Goal: Information Seeking & Learning: Learn about a topic

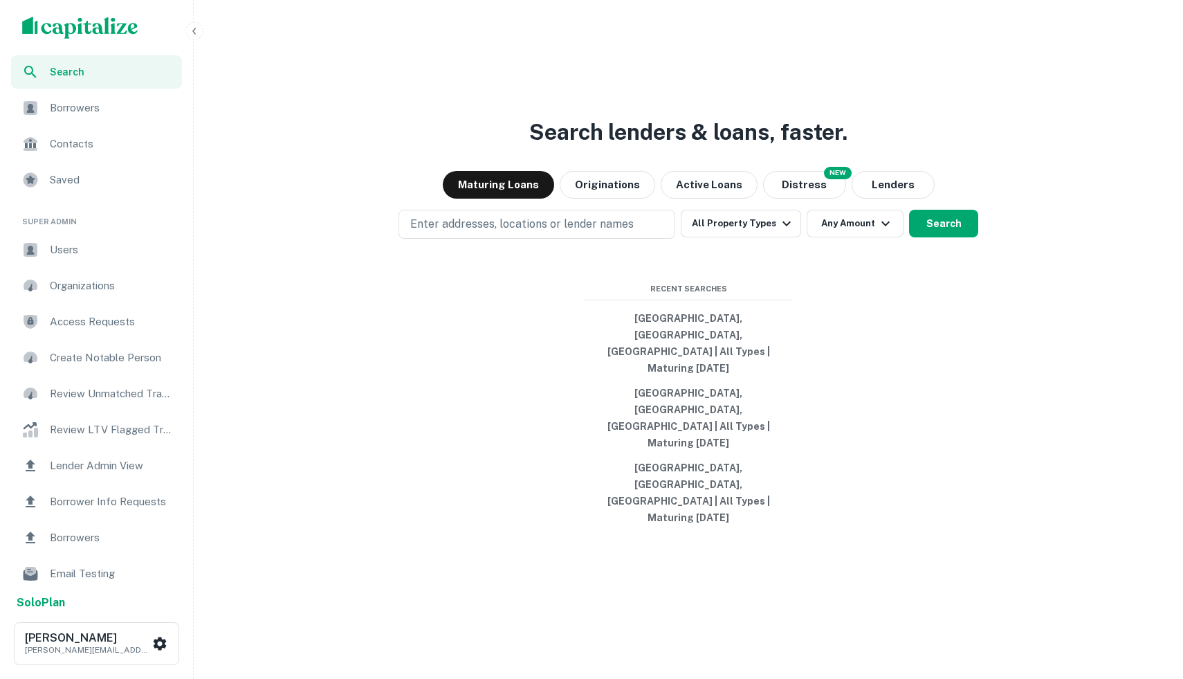
click at [61, 20] on img "scrollable content" at bounding box center [80, 28] width 116 height 22
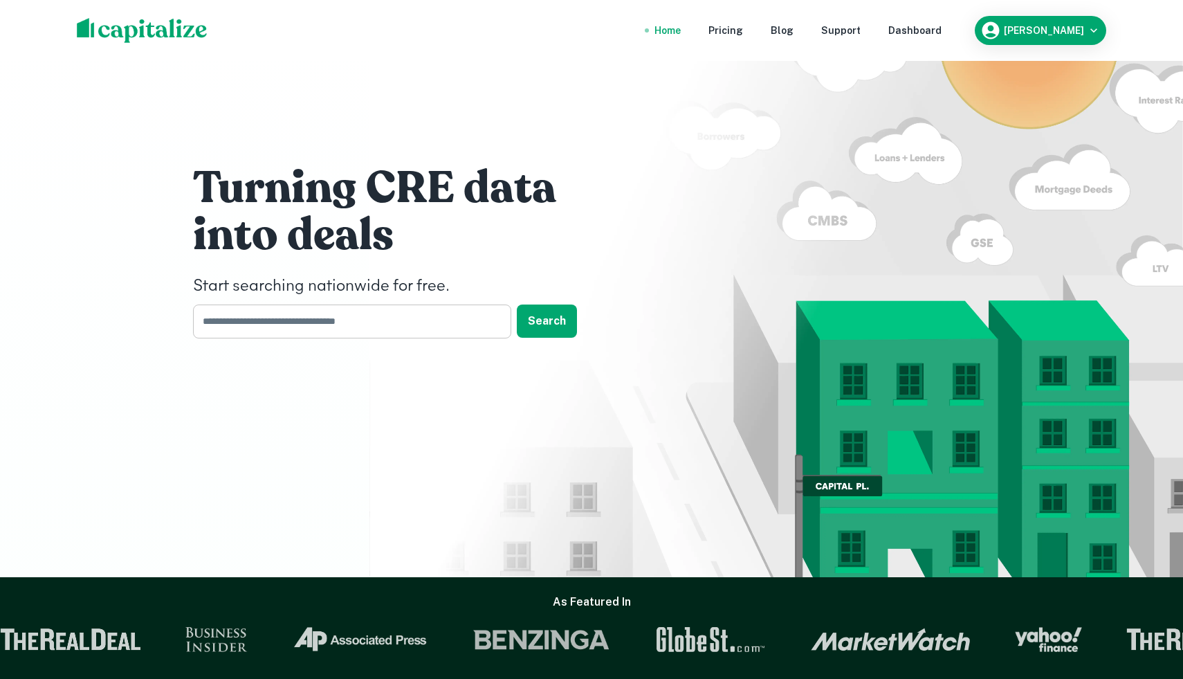
click at [394, 326] on input "text" at bounding box center [347, 321] width 309 height 34
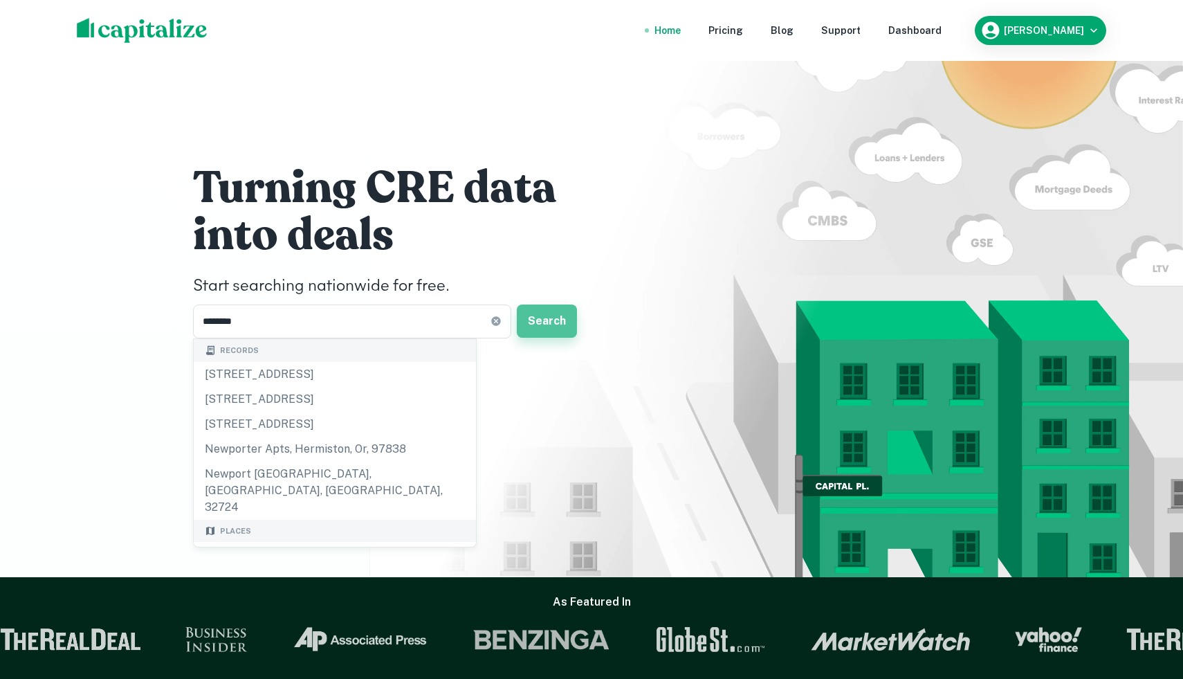
click at [553, 326] on button "Search" at bounding box center [547, 320] width 60 height 33
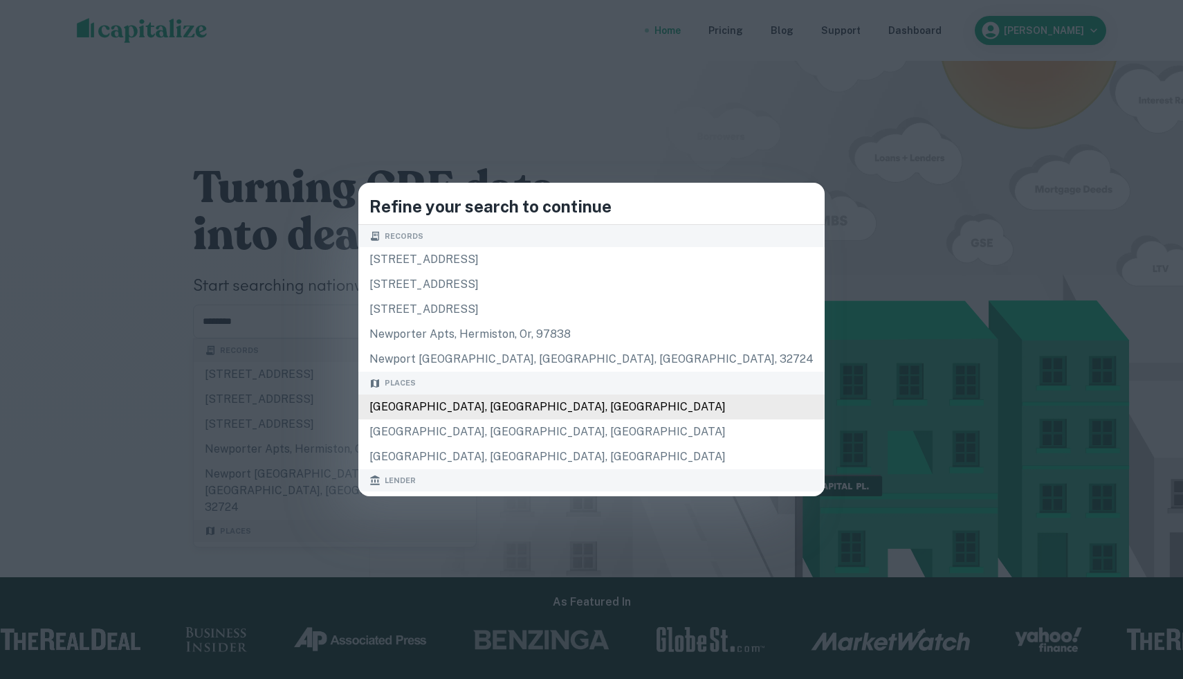
type input "**********"
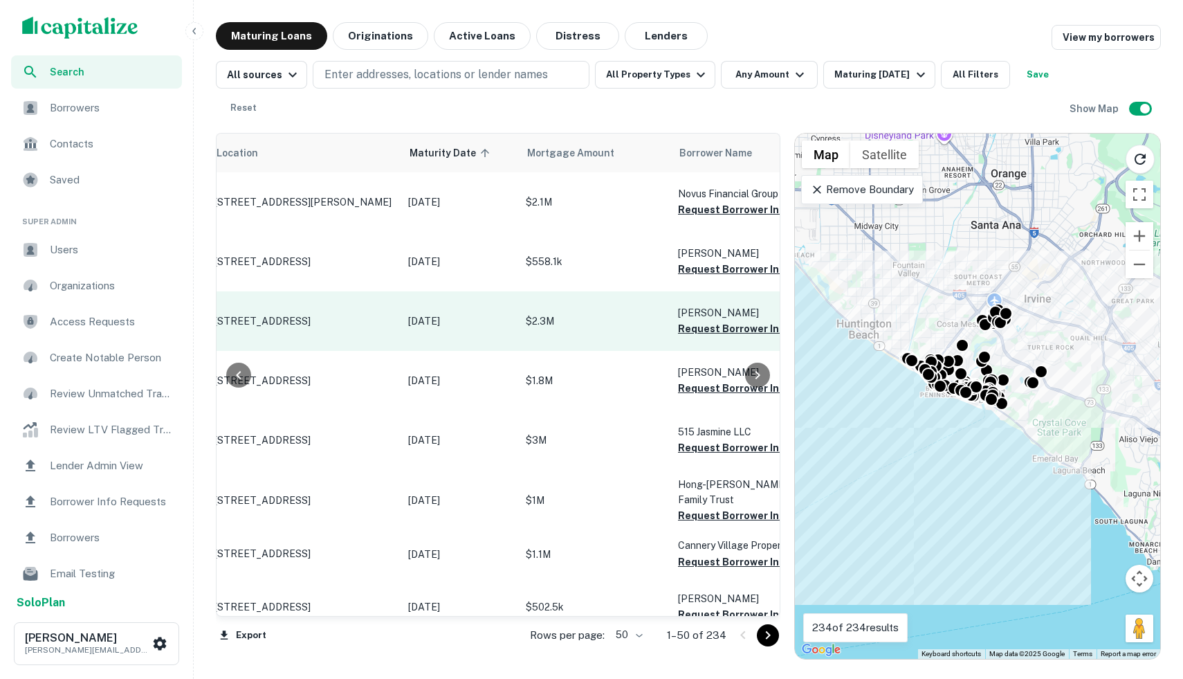
scroll to position [0, 111]
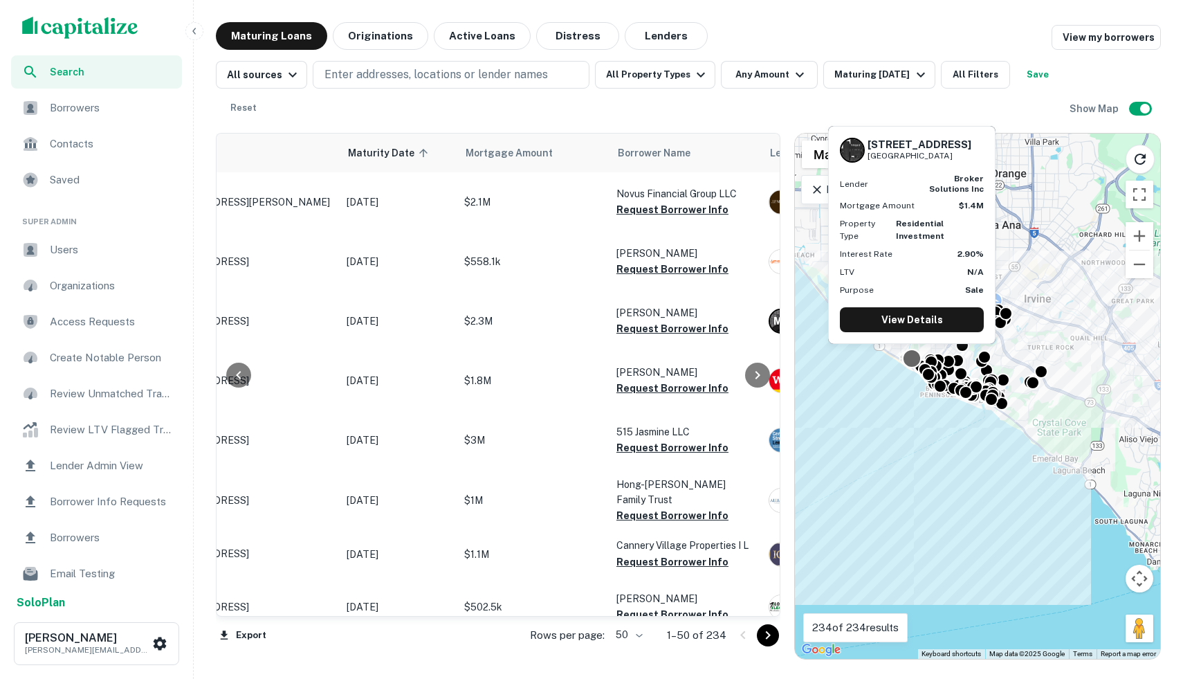
click at [908, 363] on div at bounding box center [912, 358] width 20 height 20
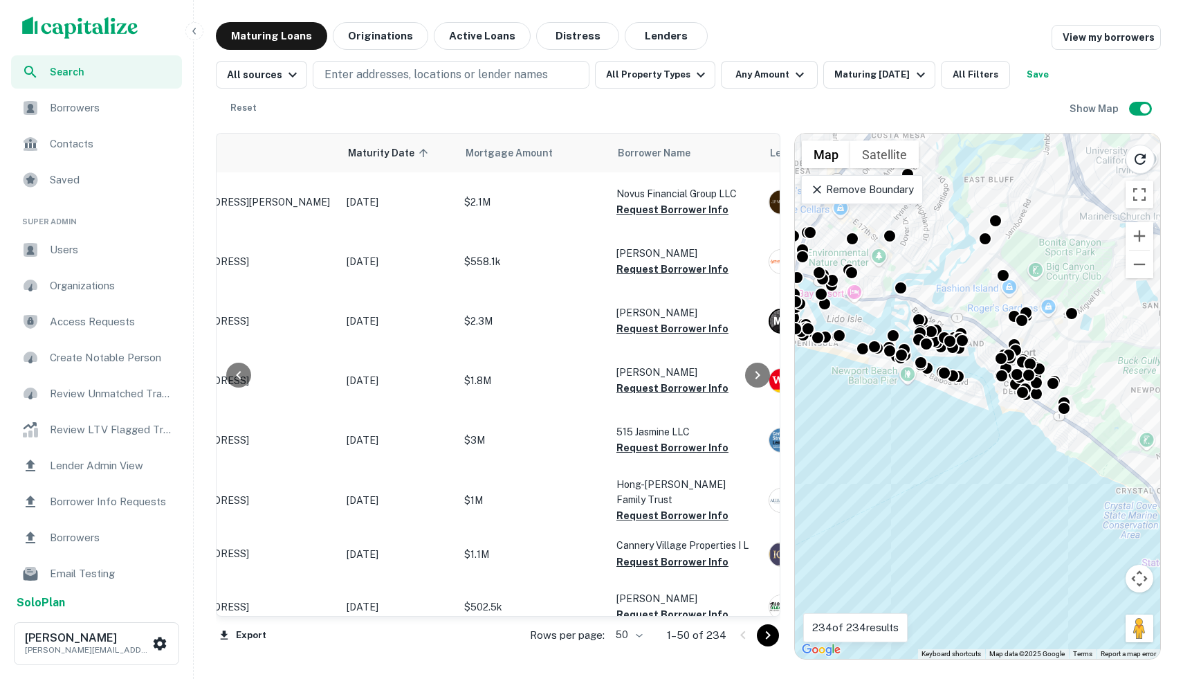
drag, startPoint x: 981, startPoint y: 234, endPoint x: 968, endPoint y: 424, distance: 190.7
click at [968, 424] on div "To activate drag with keyboard, press Alt + Enter. Once in keyboard drag state,…" at bounding box center [977, 396] width 365 height 525
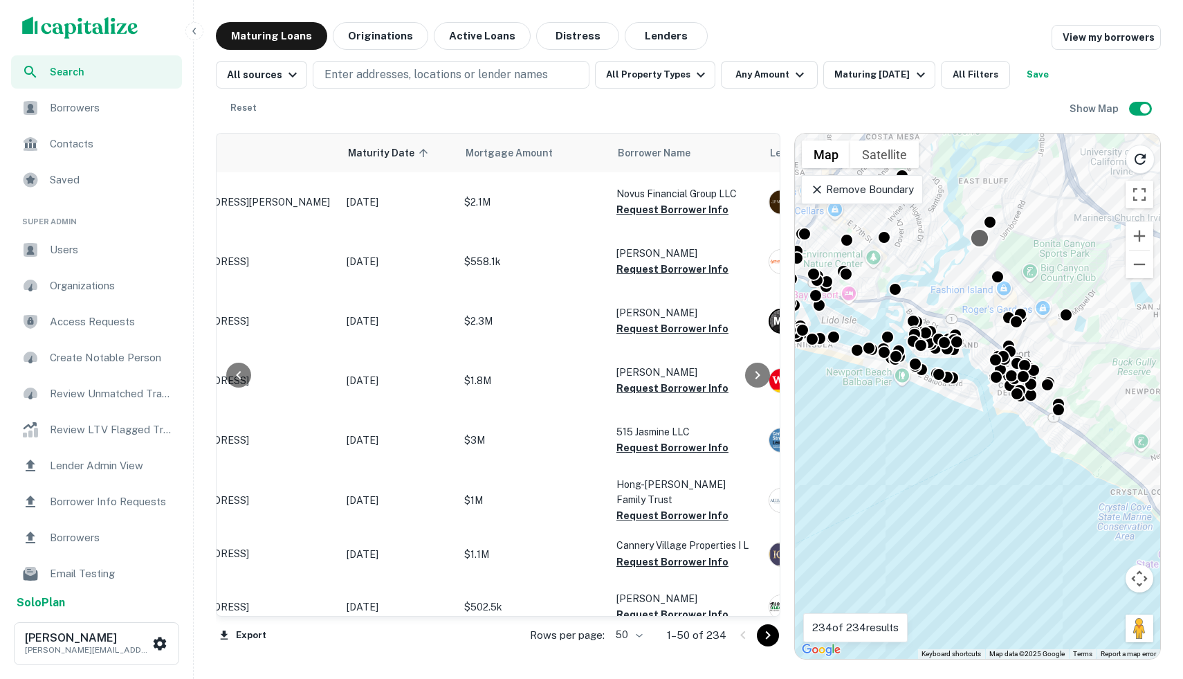
click at [986, 239] on div at bounding box center [980, 238] width 20 height 20
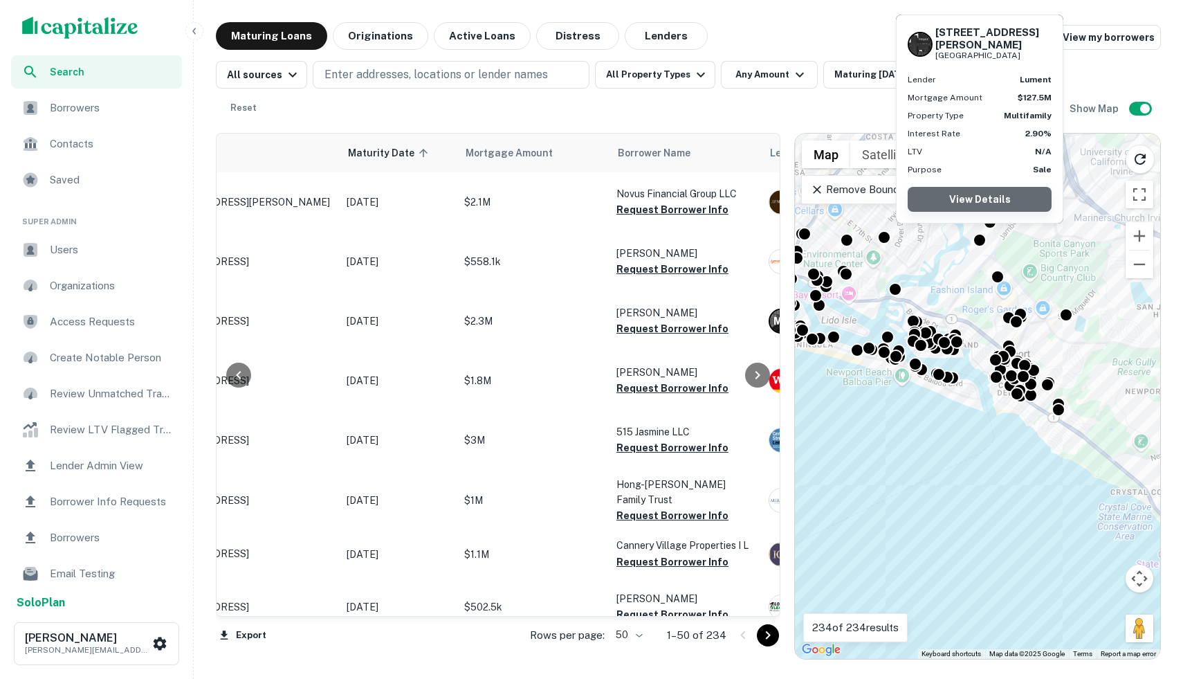
click at [965, 201] on link "View Details" at bounding box center [980, 199] width 144 height 25
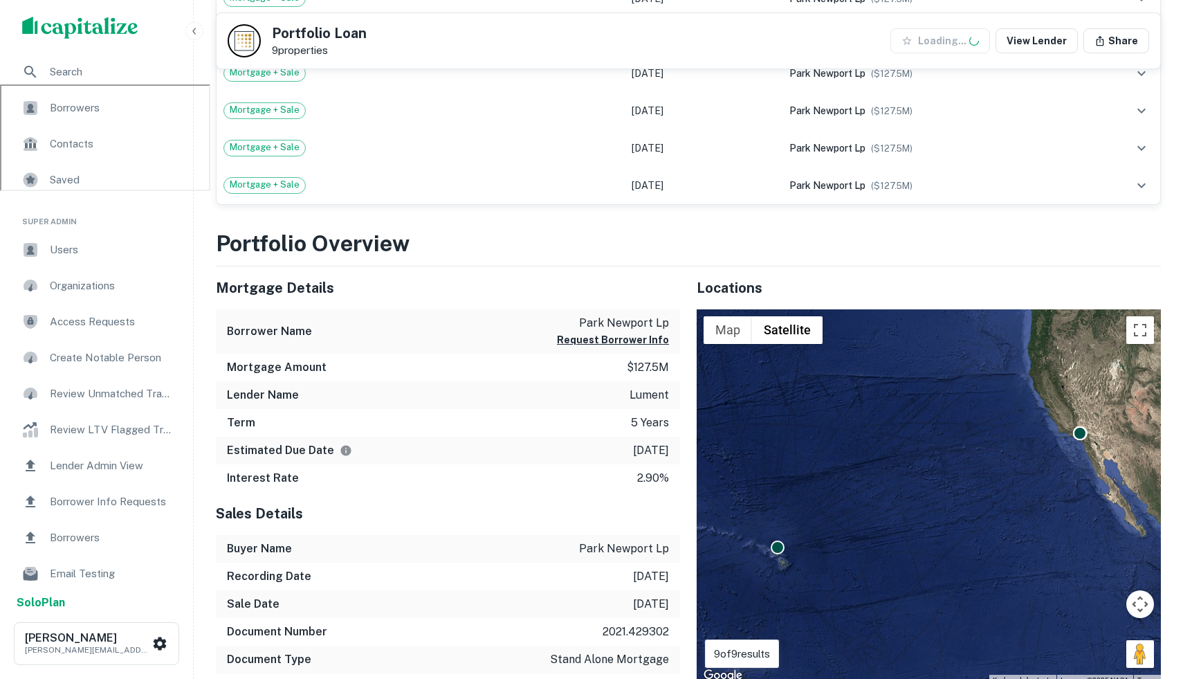
scroll to position [665, 0]
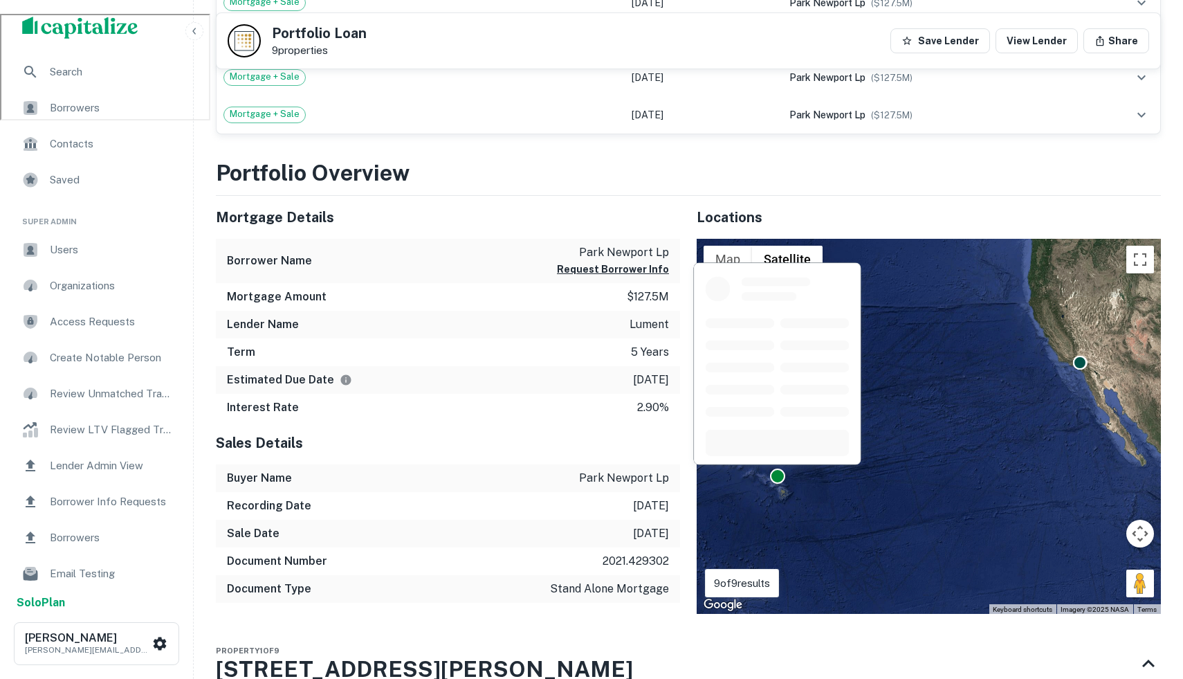
click at [778, 477] on div at bounding box center [777, 475] width 15 height 15
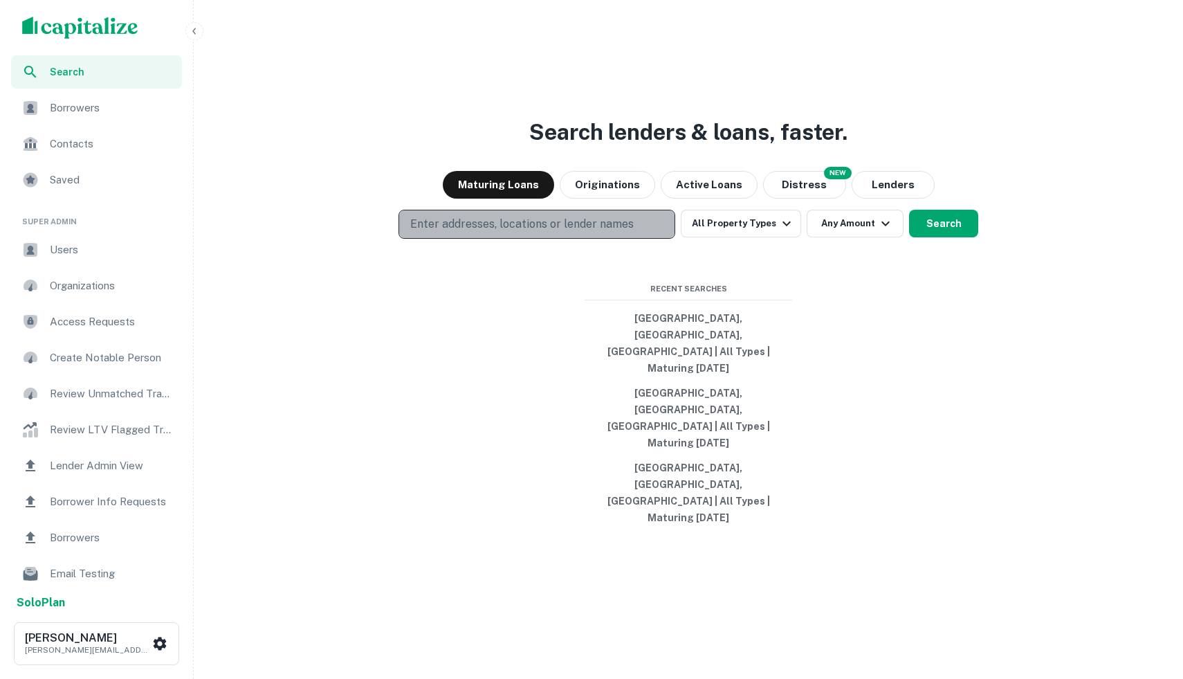
click at [459, 232] on p "Enter addresses, locations or lender names" at bounding box center [521, 224] width 223 height 17
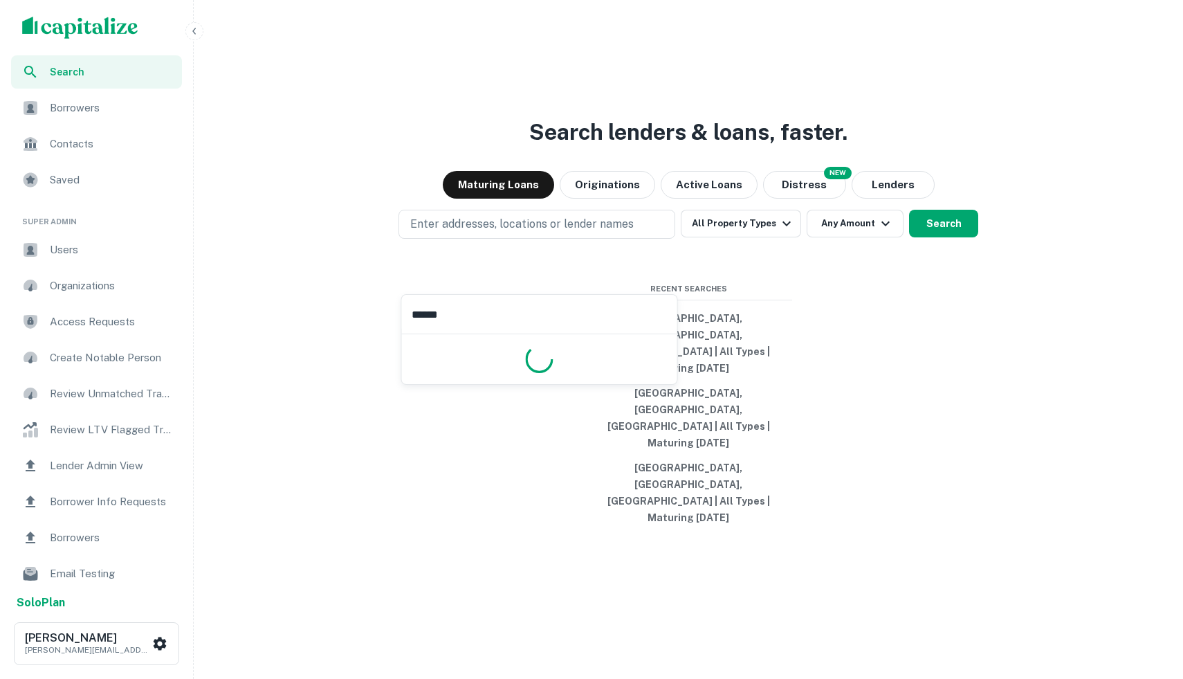
type input "*******"
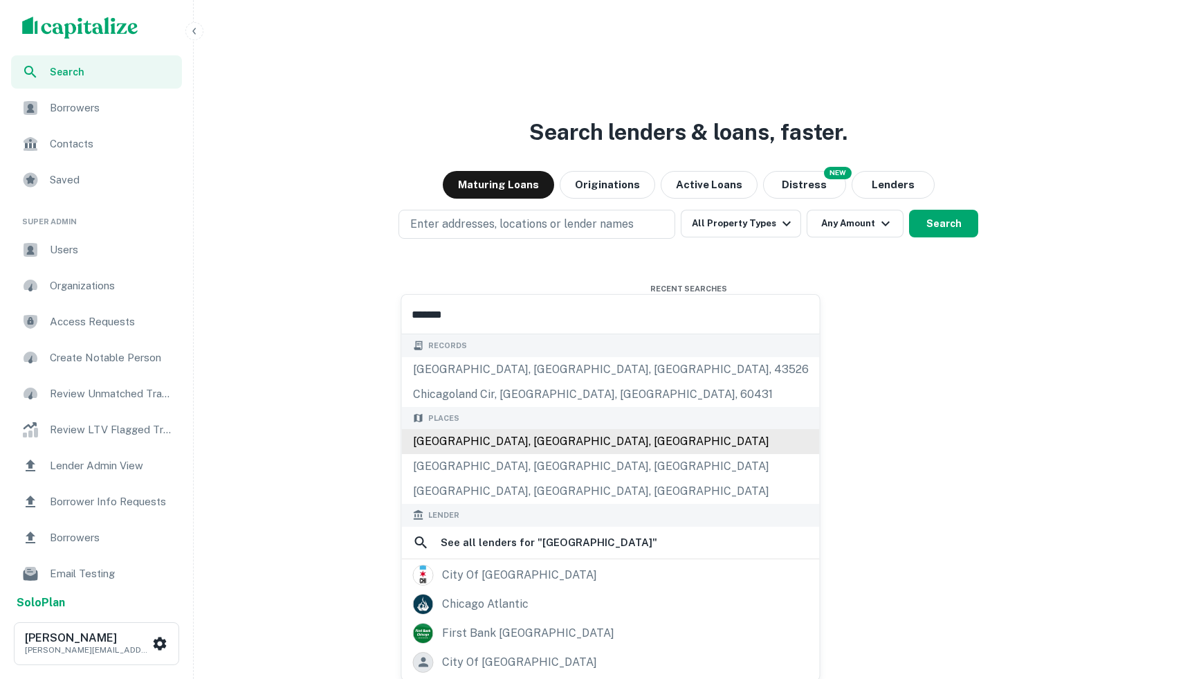
click at [477, 443] on div "Chicago, IL, USA" at bounding box center [611, 441] width 418 height 25
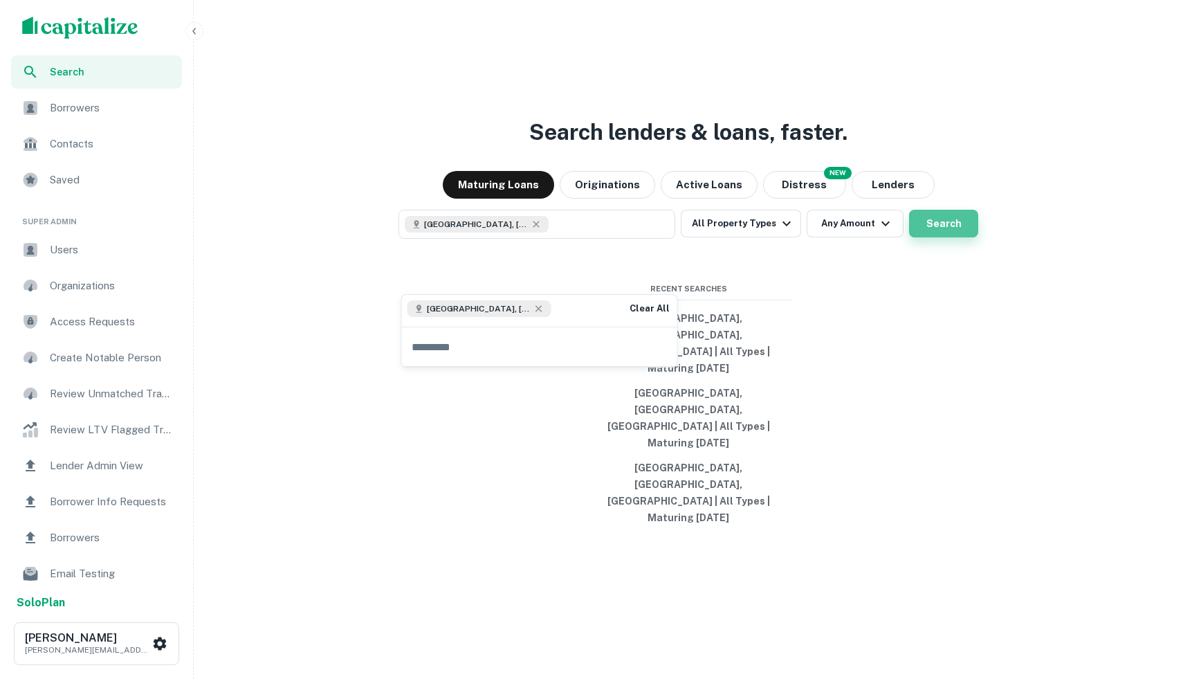
click at [947, 237] on button "Search" at bounding box center [943, 224] width 69 height 28
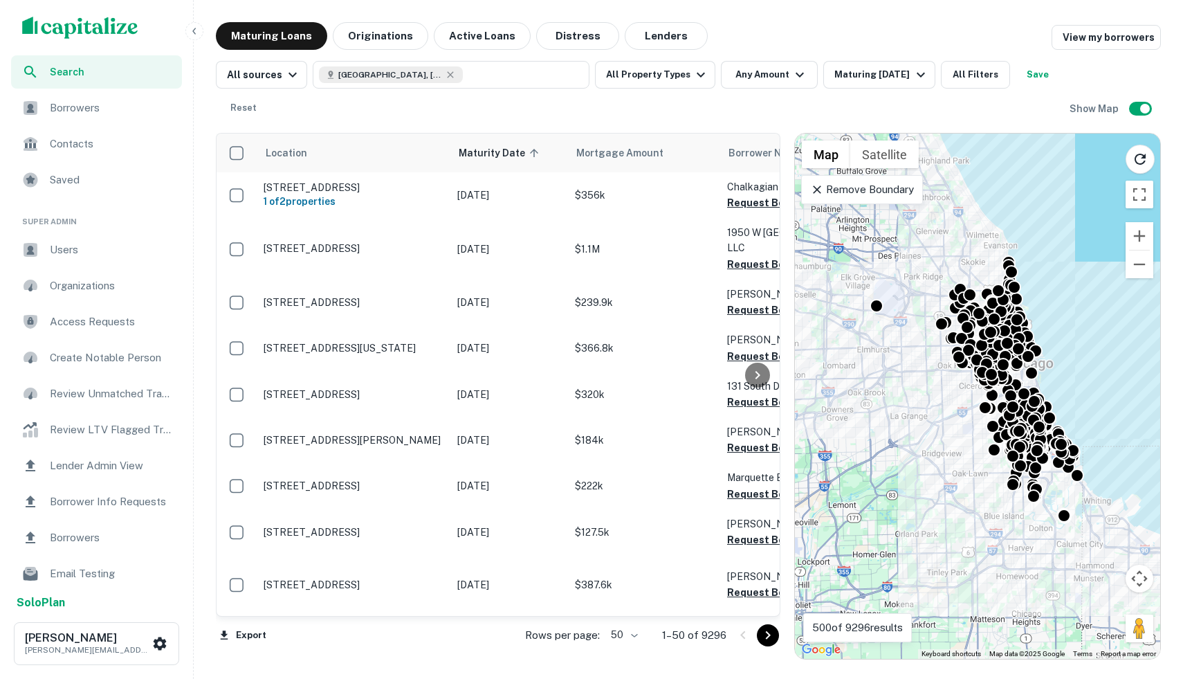
click at [695, 59] on div "All sources Chicago, IL, USA All Property Types Any Amount Maturing In 1 Year A…" at bounding box center [688, 86] width 945 height 72
click at [692, 70] on icon "button" at bounding box center [700, 74] width 17 height 17
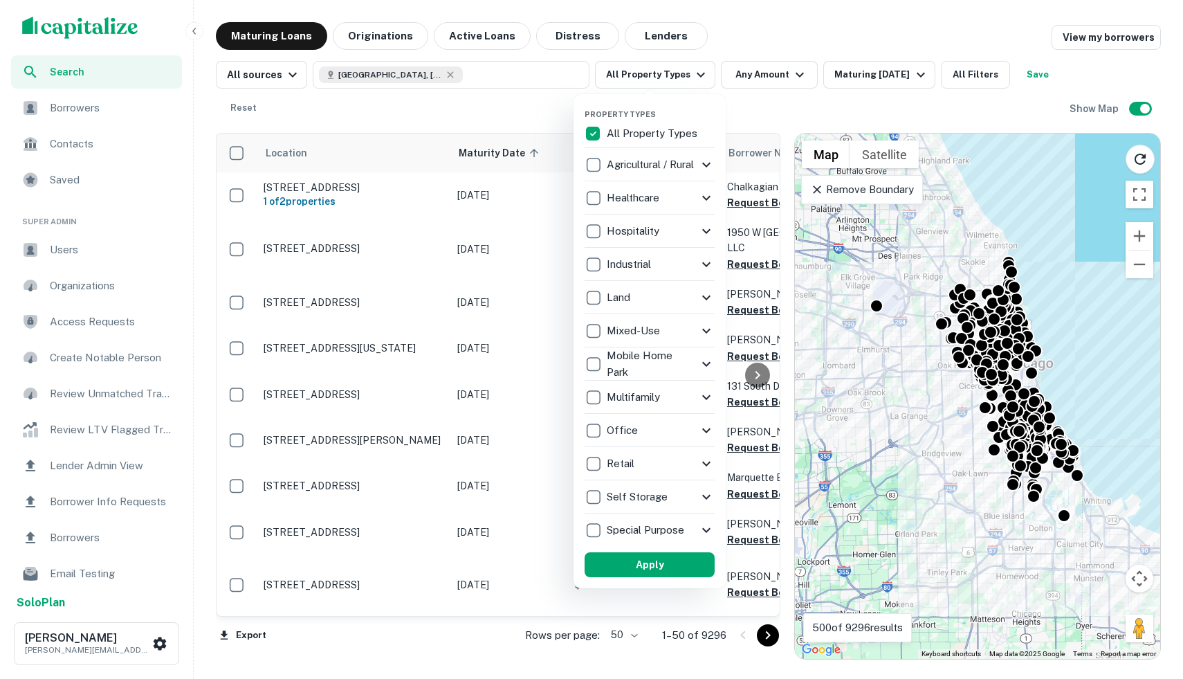
click at [710, 163] on icon at bounding box center [706, 164] width 17 height 17
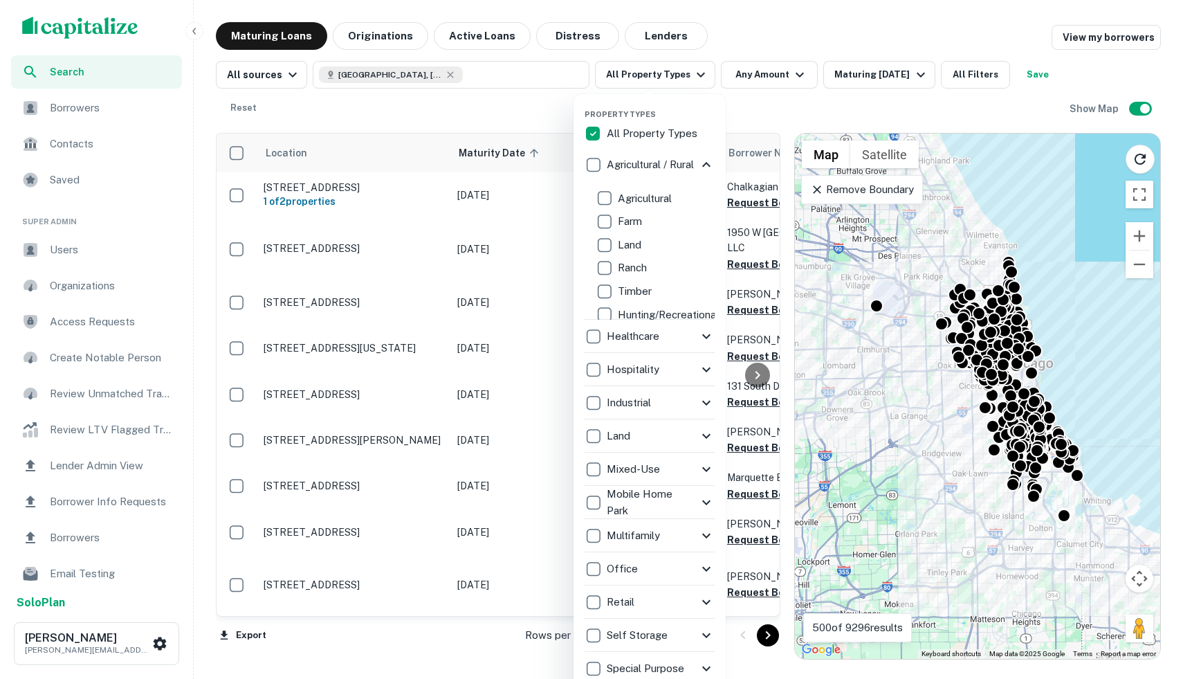
click at [710, 167] on icon at bounding box center [706, 164] width 17 height 17
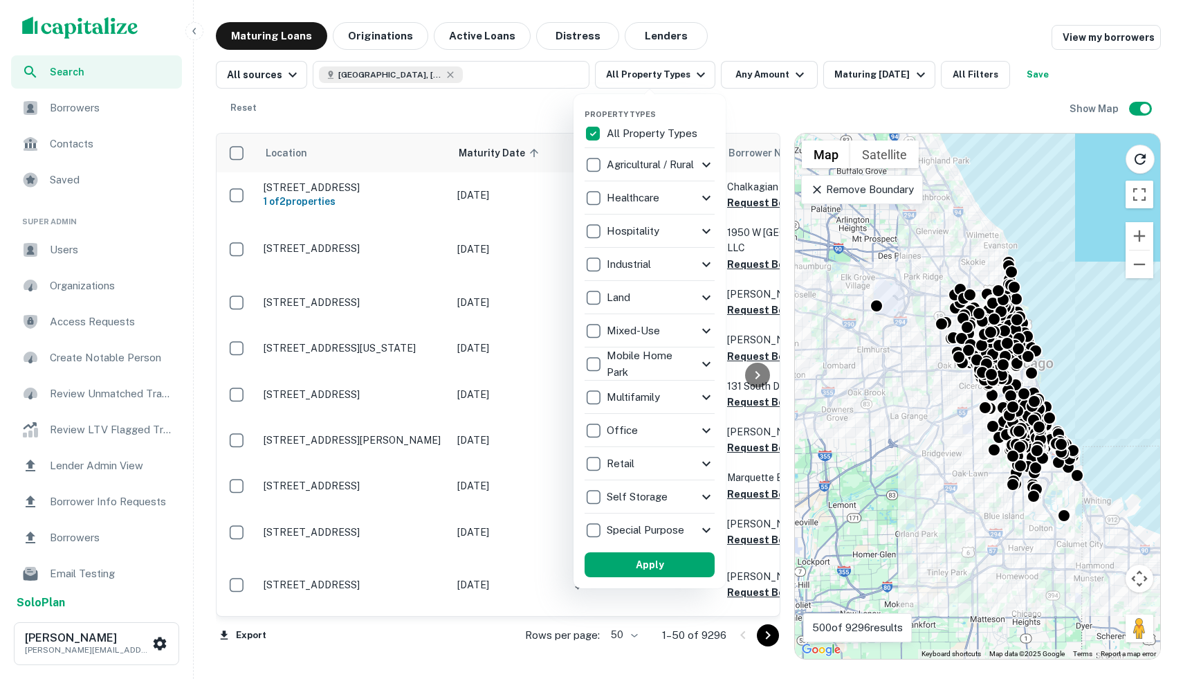
click at [627, 263] on p "Industrial" at bounding box center [630, 264] width 47 height 17
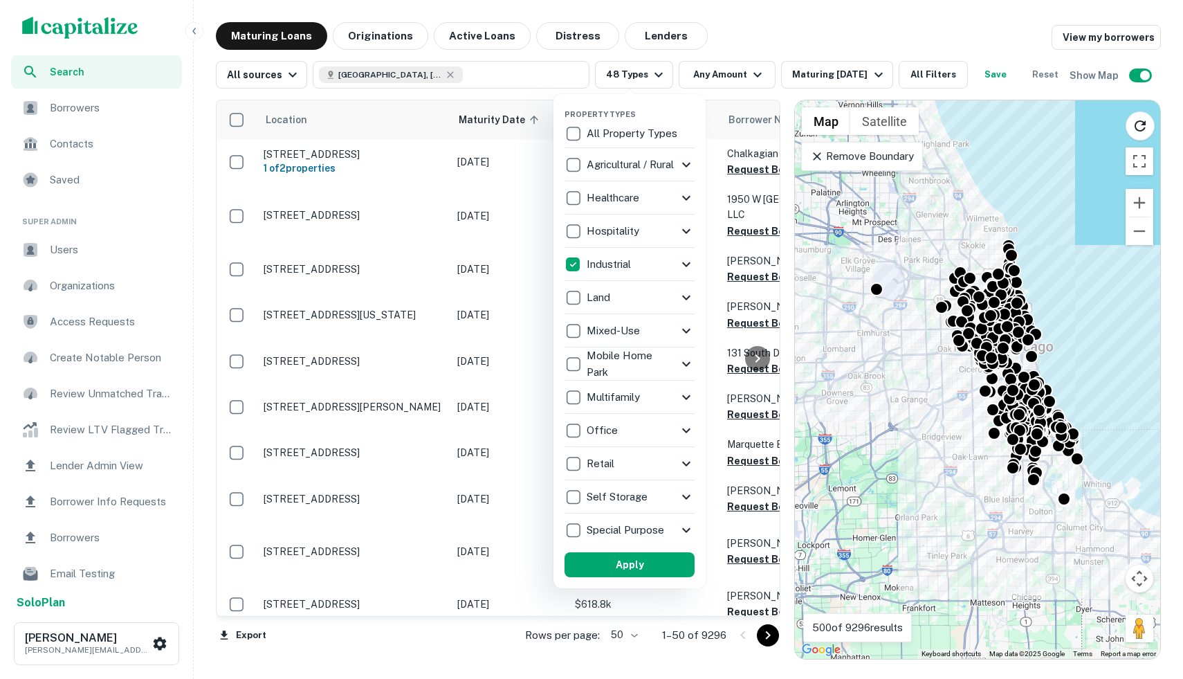
click at [677, 265] on div "Industrial" at bounding box center [629, 264] width 130 height 33
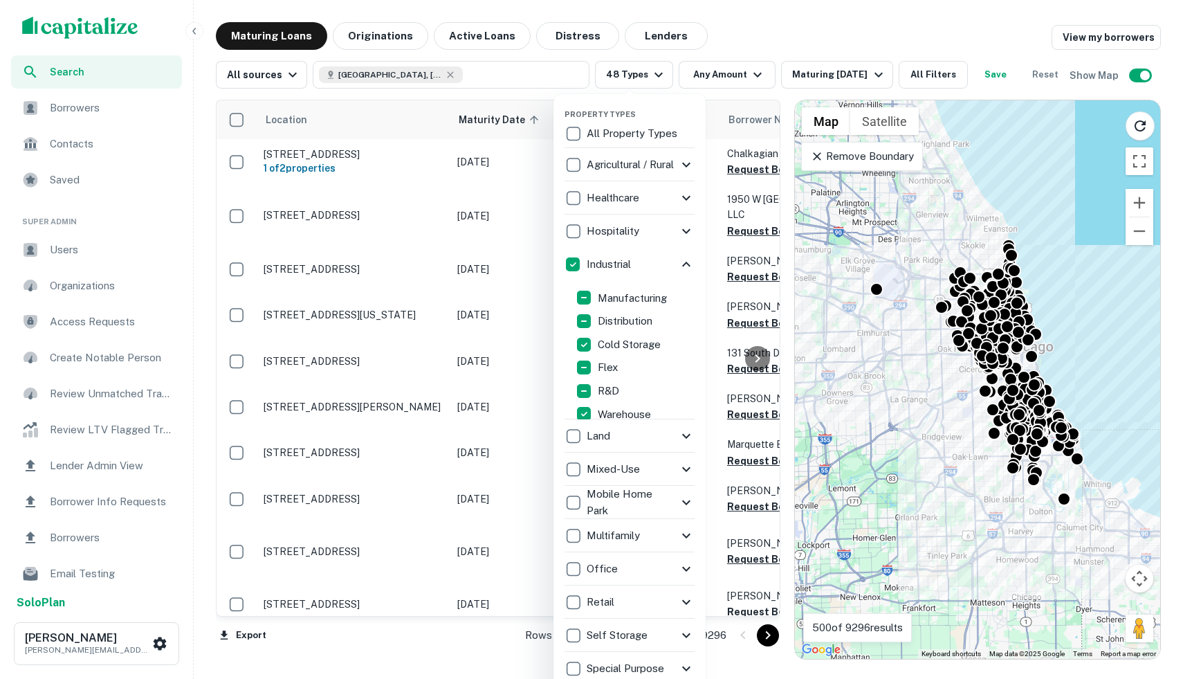
scroll to position [17, 0]
click at [504, 657] on div at bounding box center [591, 339] width 1183 height 679
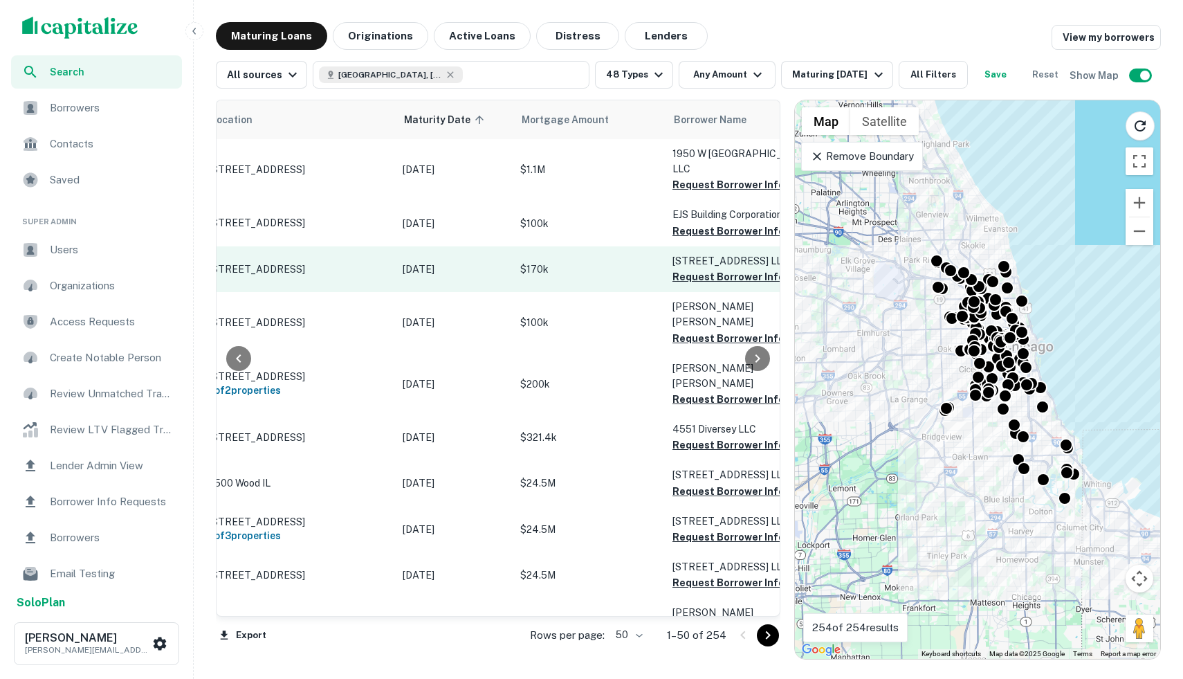
scroll to position [0, 201]
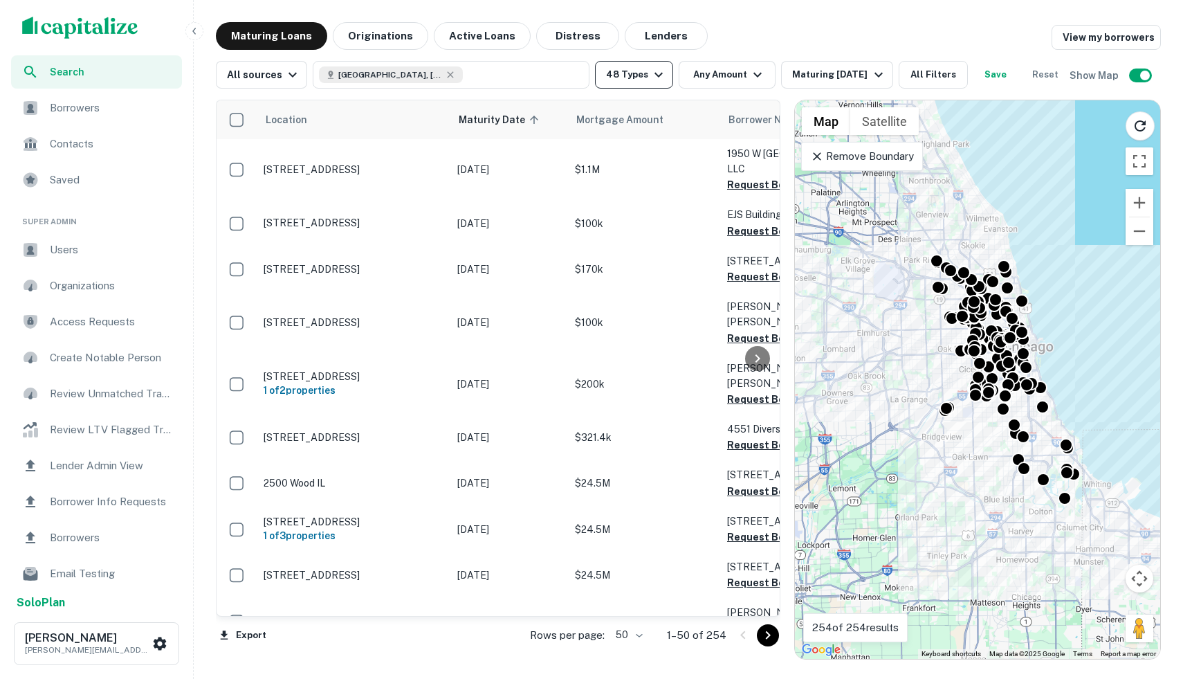
click at [626, 71] on button "48 Types" at bounding box center [634, 75] width 78 height 28
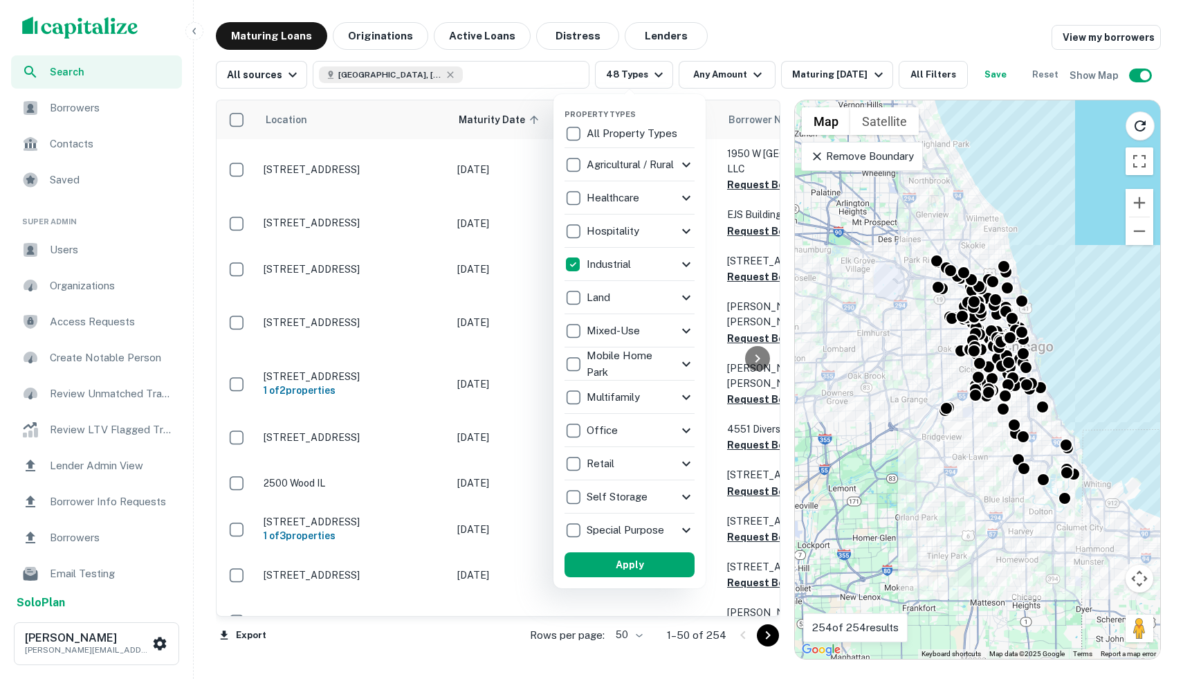
click at [689, 241] on div "Hospitality" at bounding box center [629, 230] width 130 height 33
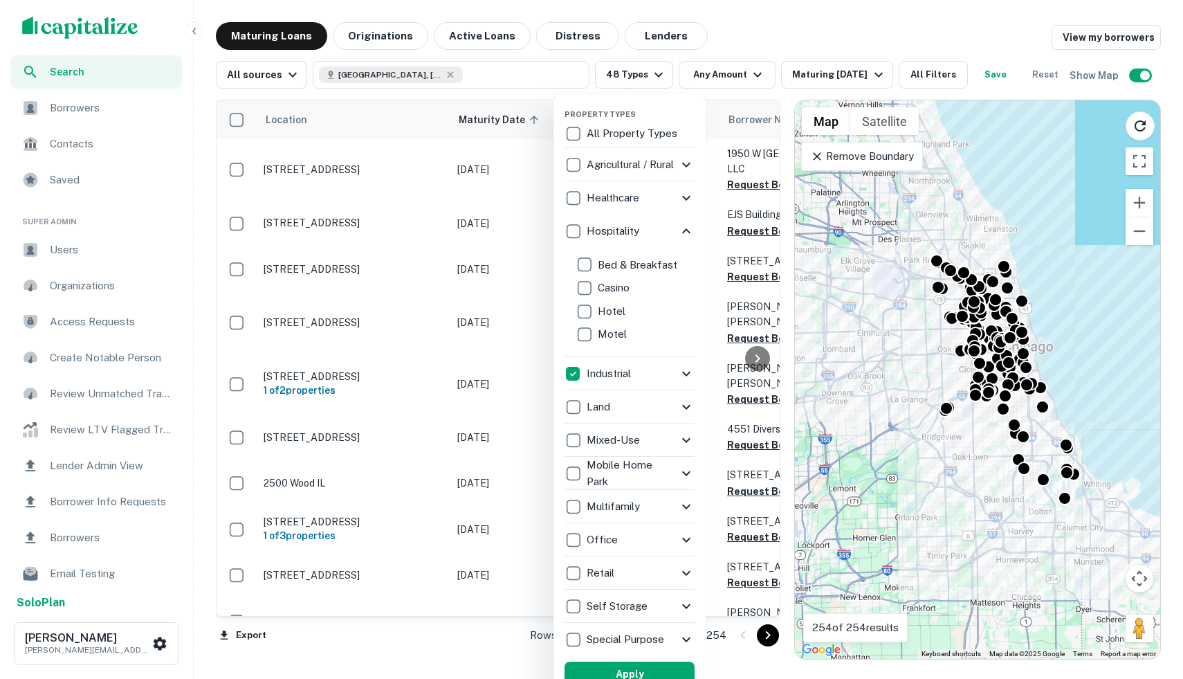
click at [690, 372] on icon at bounding box center [686, 373] width 8 height 5
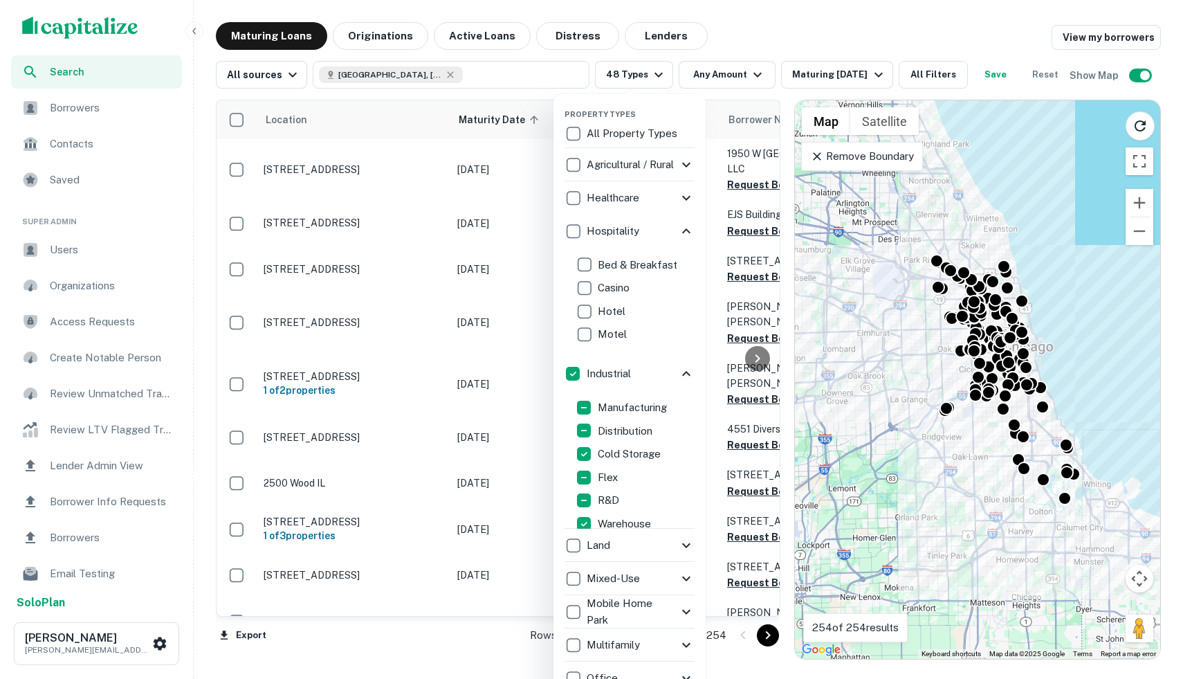
scroll to position [17, 0]
click at [684, 542] on icon at bounding box center [686, 545] width 17 height 17
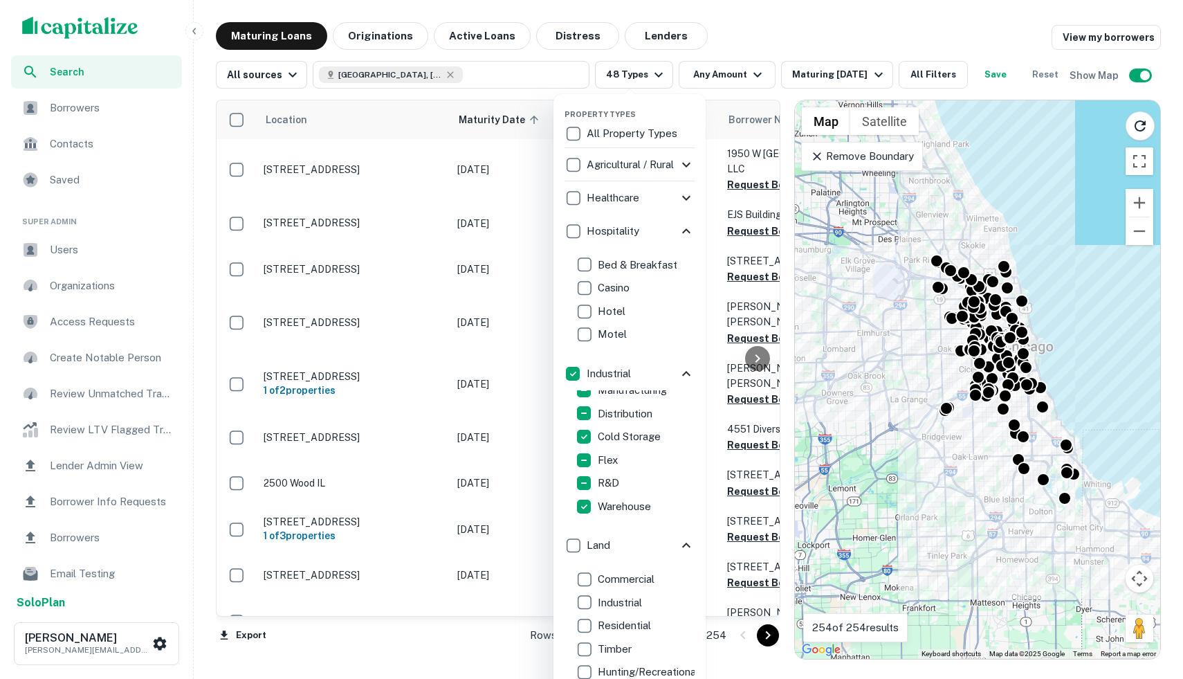
scroll to position [41, 0]
click at [692, 109] on div "Property Types All Property Types Agricultural / Rural Agricultural Farm Land R…" at bounding box center [629, 534] width 130 height 858
click at [818, 36] on div at bounding box center [591, 339] width 1183 height 679
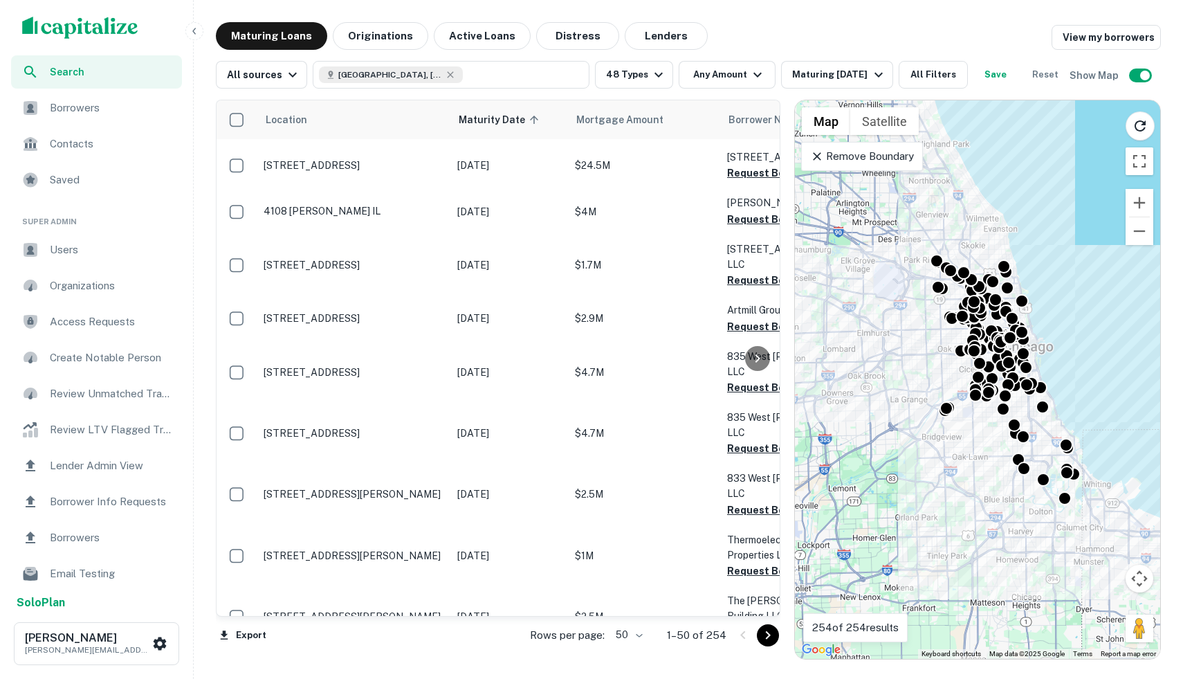
scroll to position [715, 0]
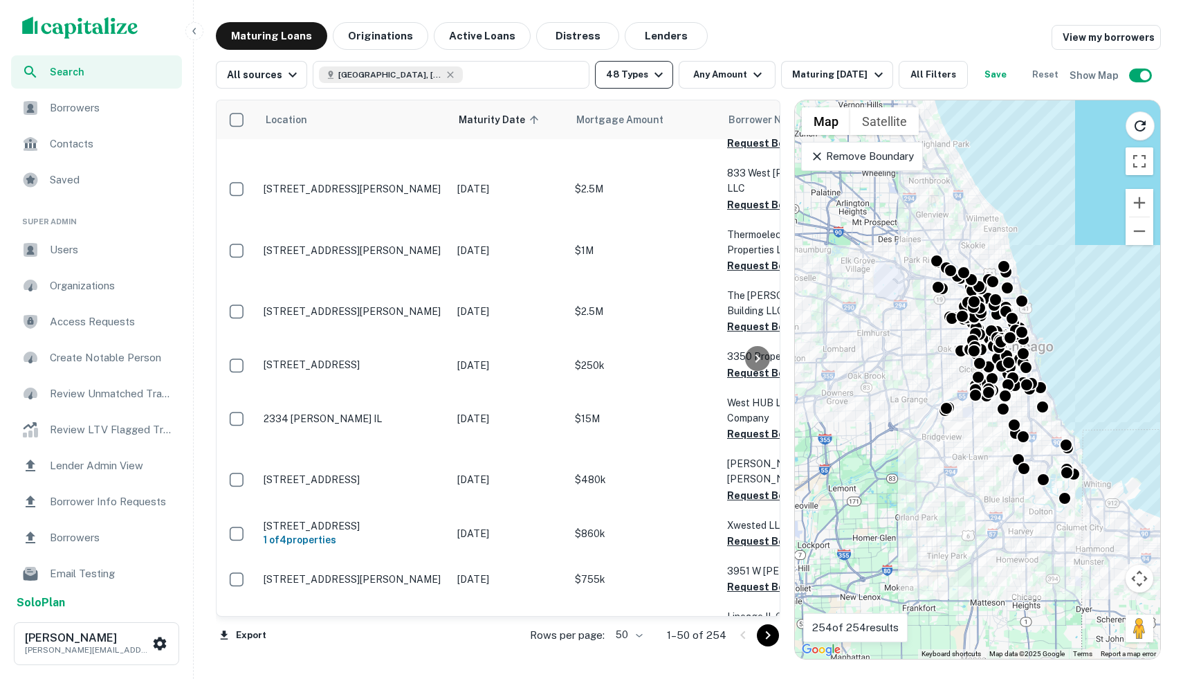
click at [650, 77] on icon "button" at bounding box center [658, 74] width 17 height 17
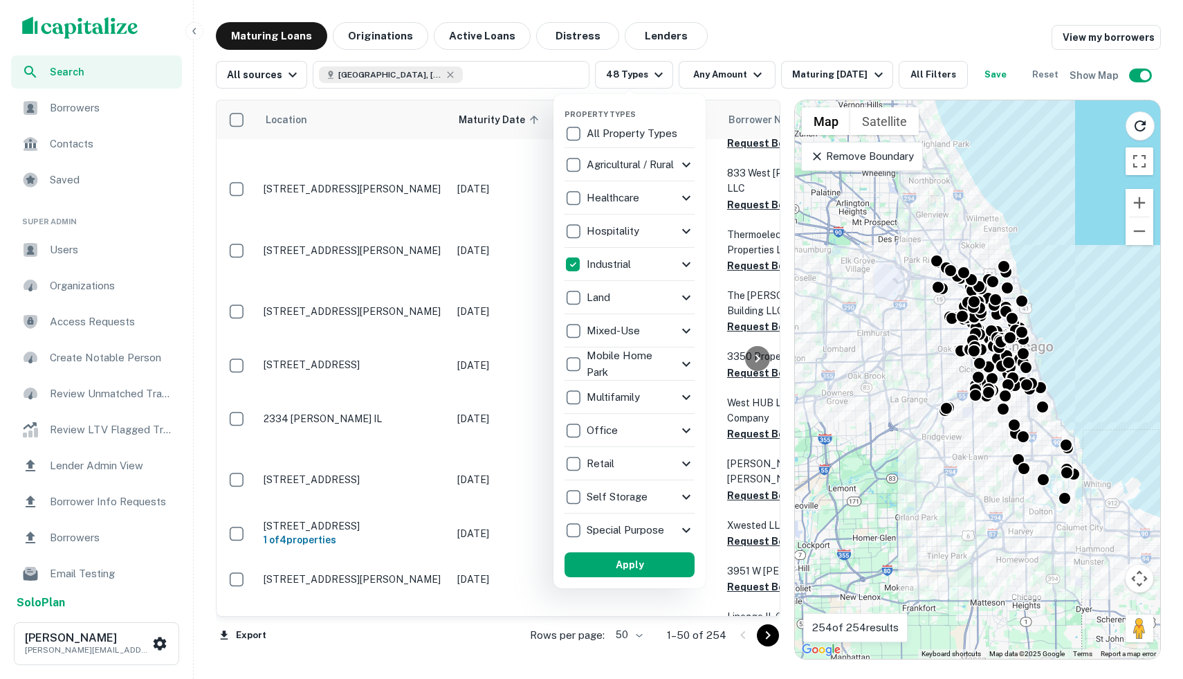
click at [685, 425] on icon at bounding box center [686, 430] width 17 height 17
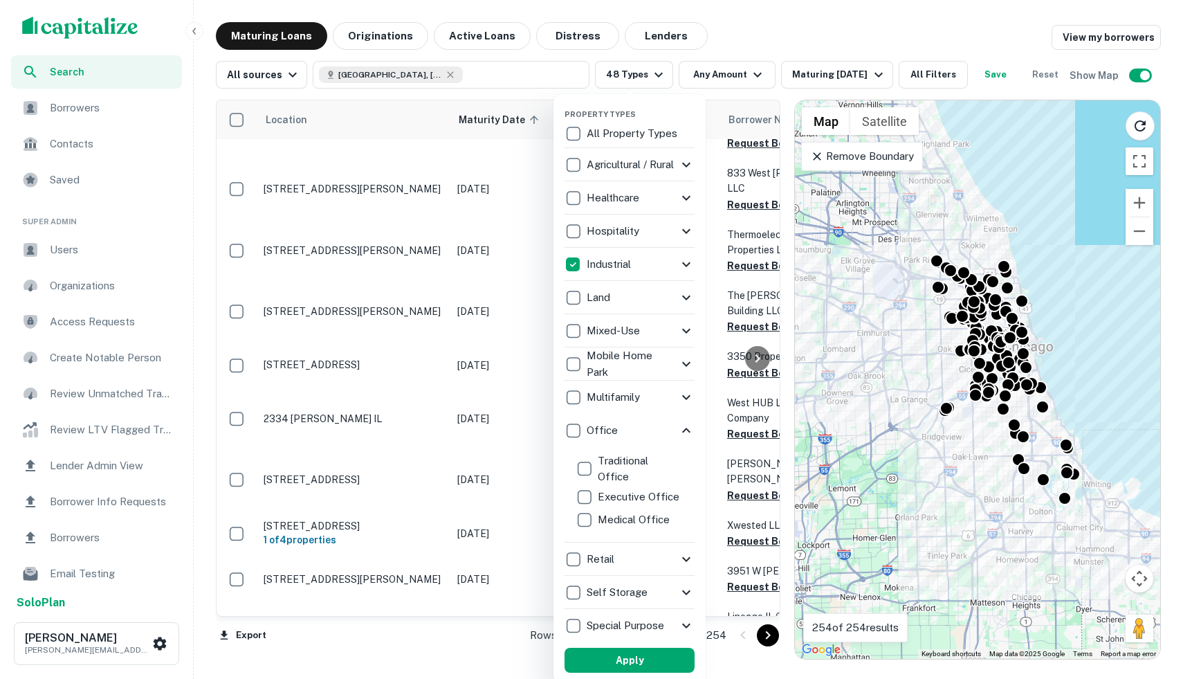
click at [688, 624] on icon at bounding box center [686, 625] width 8 height 5
click at [761, 368] on div at bounding box center [591, 339] width 1183 height 679
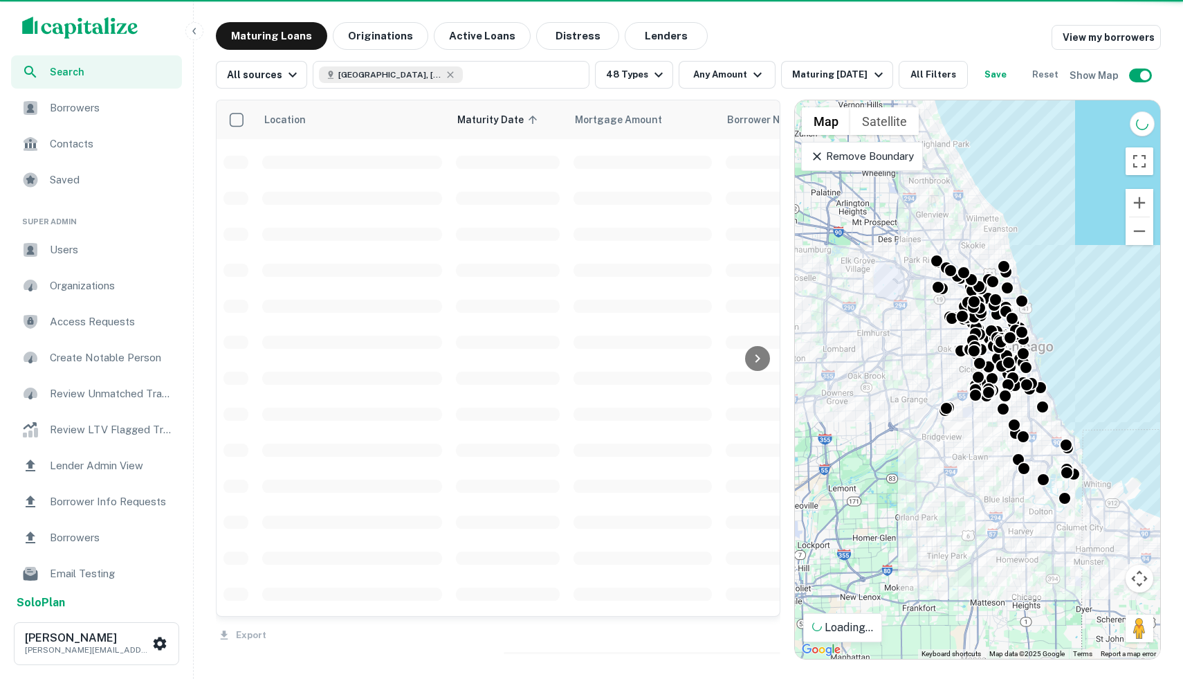
click at [758, 358] on div at bounding box center [591, 339] width 1183 height 679
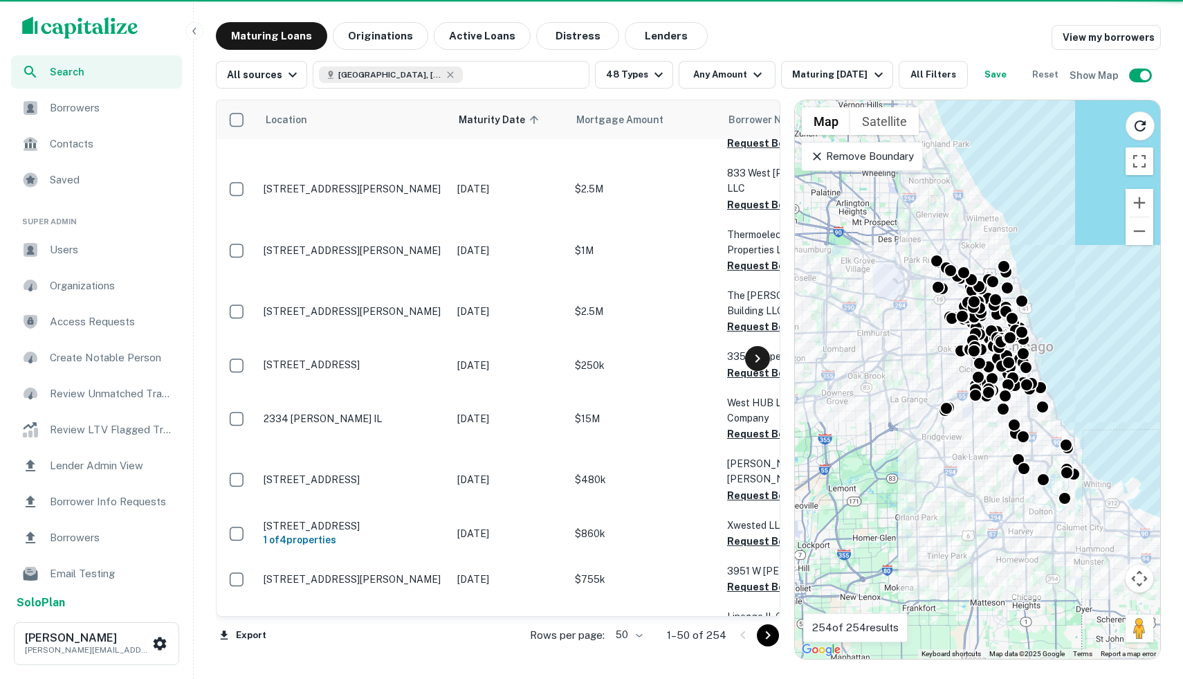
click at [758, 358] on icon at bounding box center [757, 358] width 5 height 8
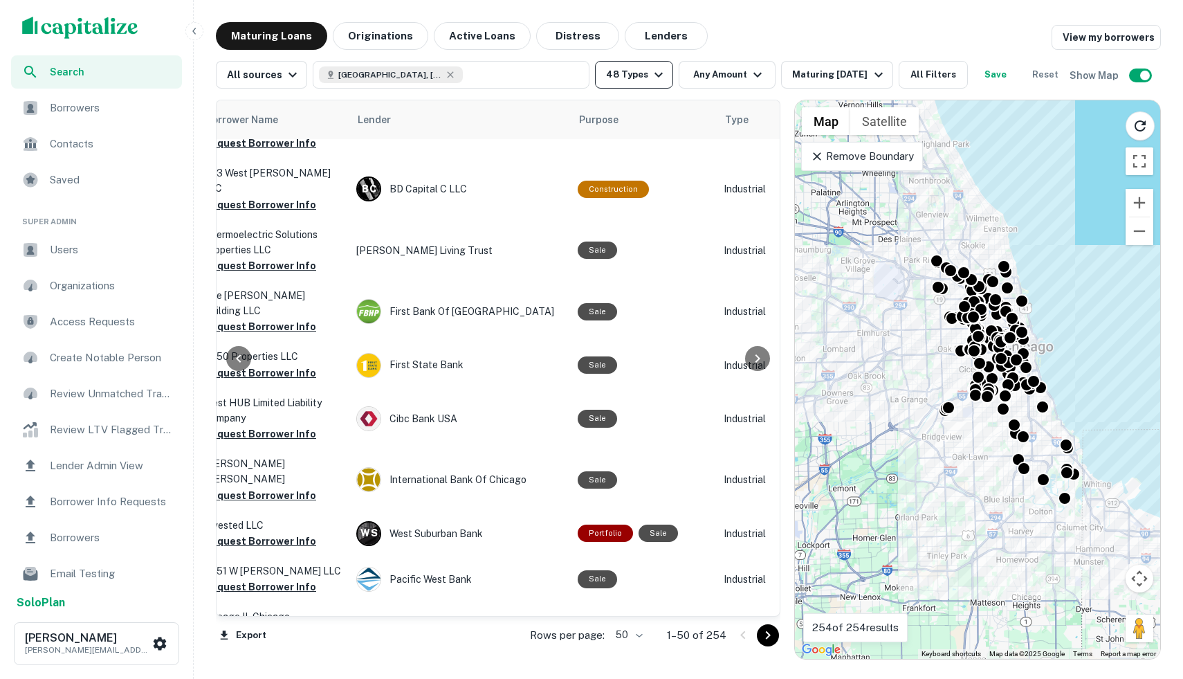
scroll to position [715, 581]
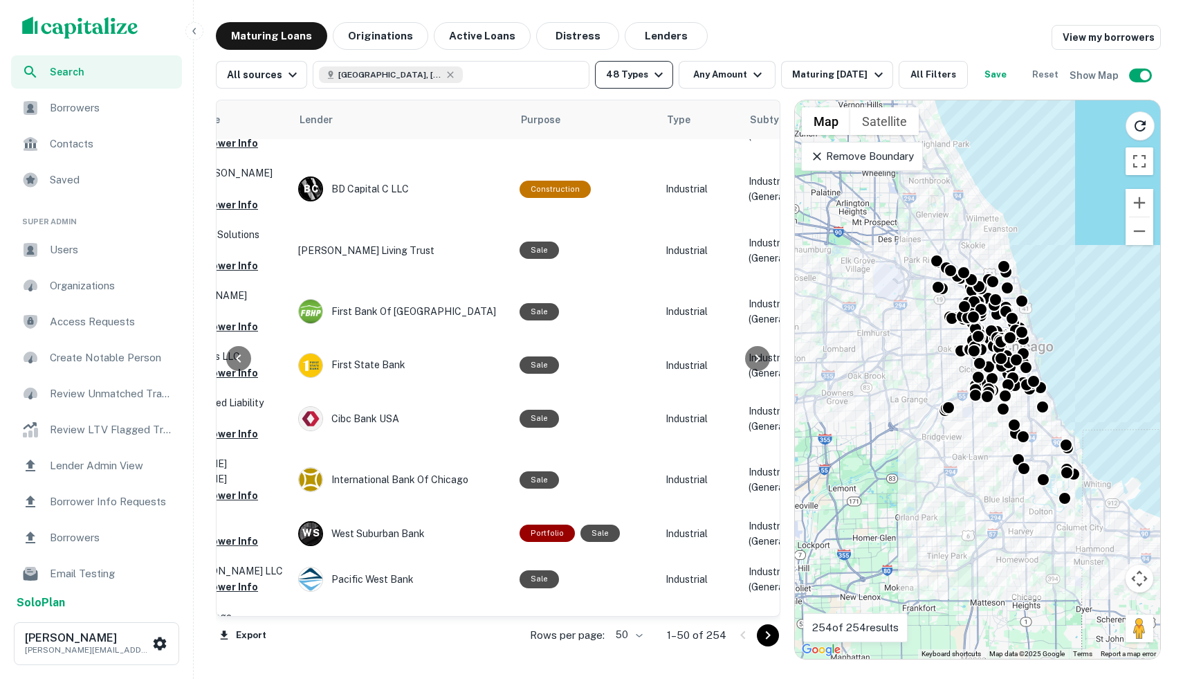
click at [660, 76] on icon "button" at bounding box center [658, 74] width 17 height 17
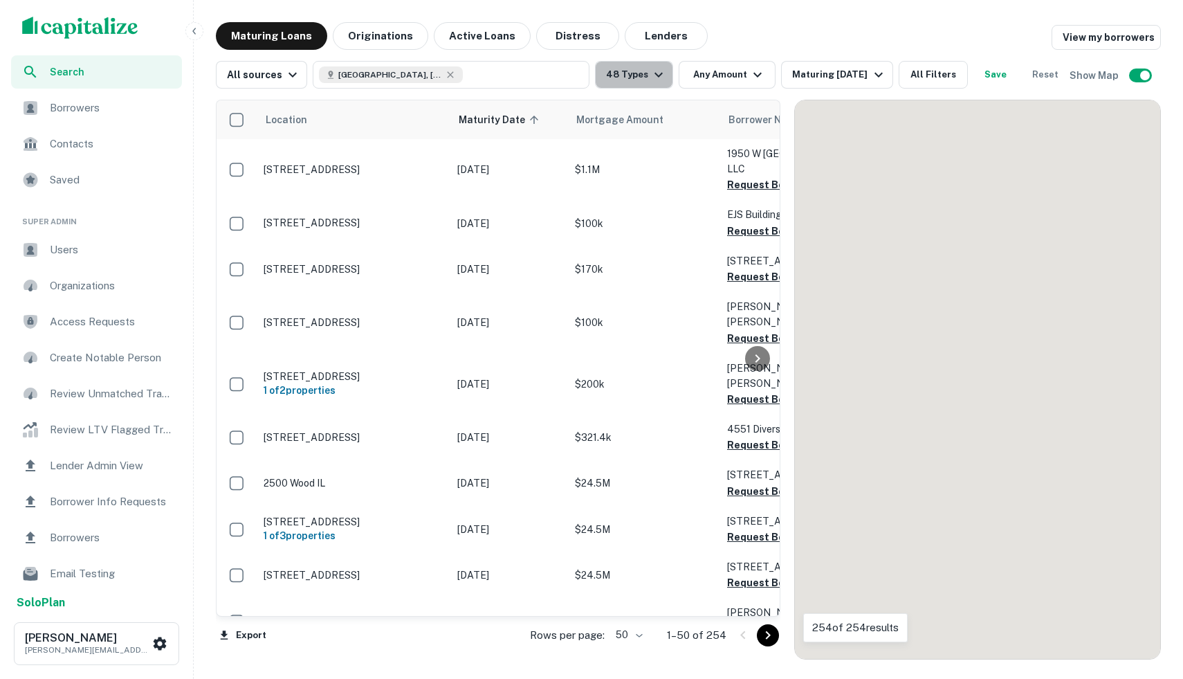
click at [664, 75] on button "48 Types" at bounding box center [634, 75] width 78 height 28
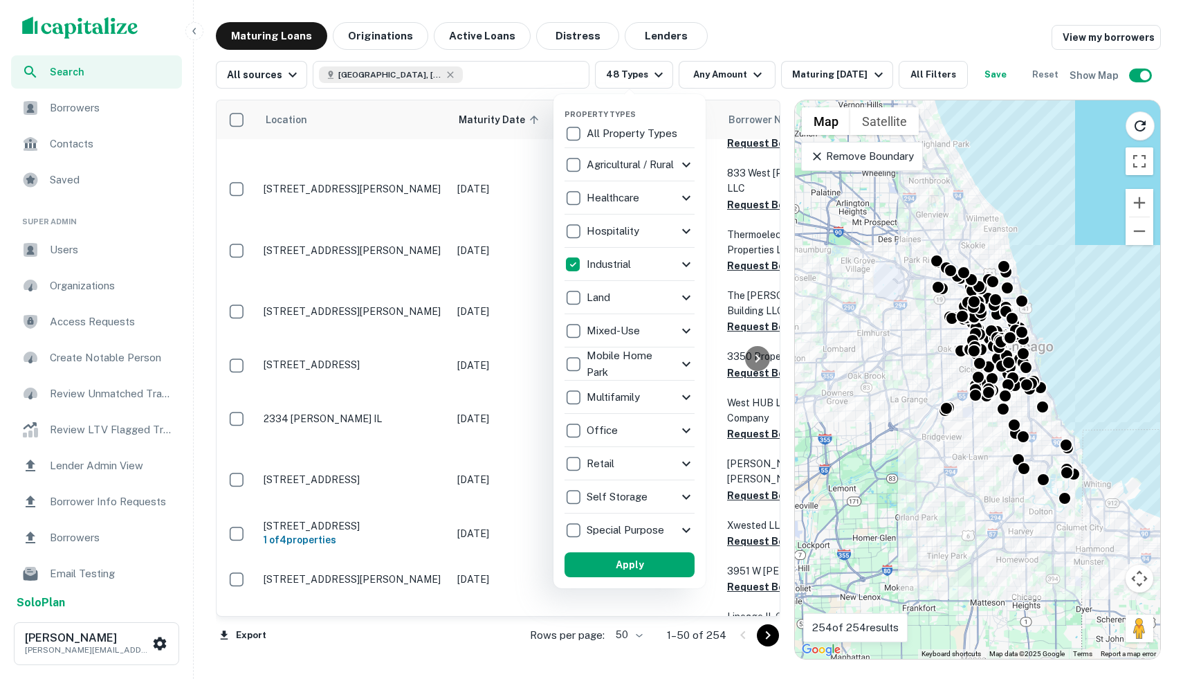
click at [657, 533] on p "Special Purpose" at bounding box center [627, 530] width 80 height 17
click at [676, 531] on div "Special Purpose" at bounding box center [619, 530] width 113 height 24
click at [681, 530] on icon at bounding box center [683, 529] width 8 height 5
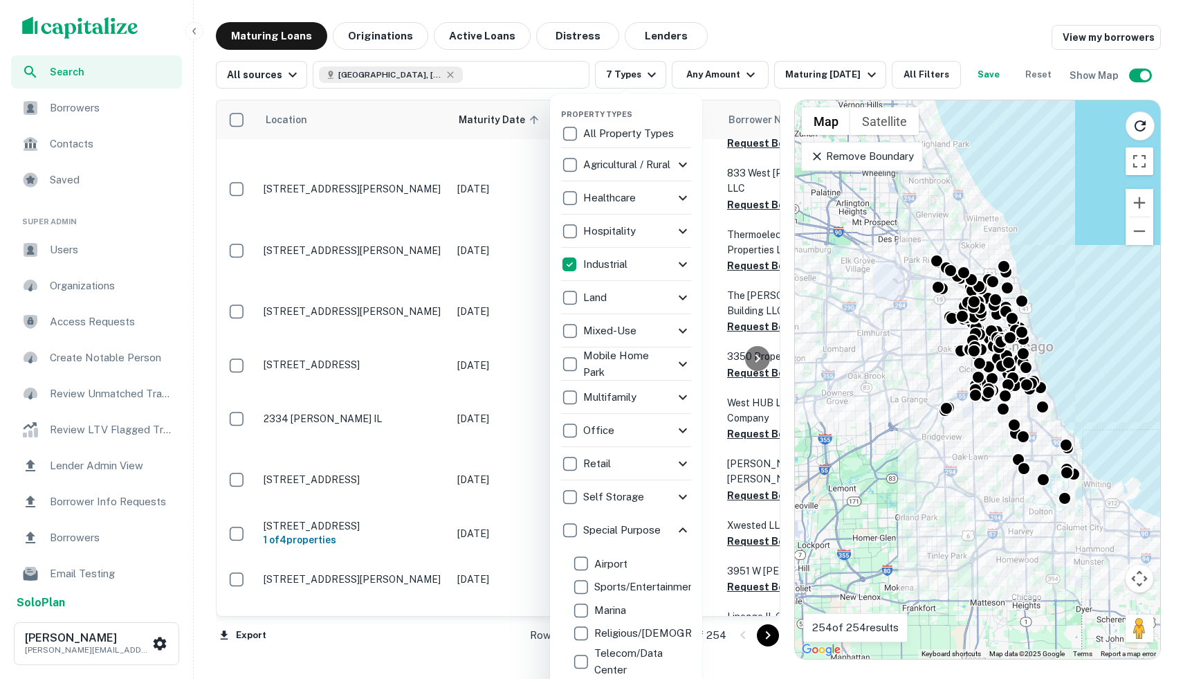
click at [680, 526] on icon at bounding box center [682, 530] width 17 height 17
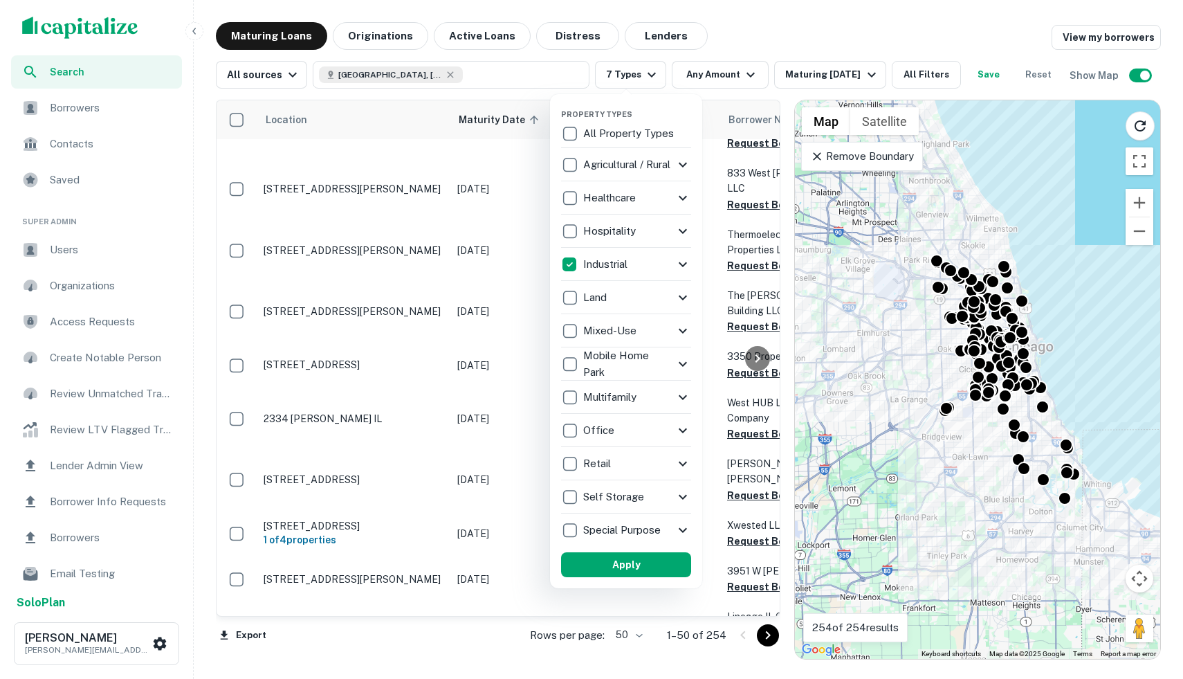
click at [680, 505] on div "Self Storage" at bounding box center [626, 496] width 130 height 33
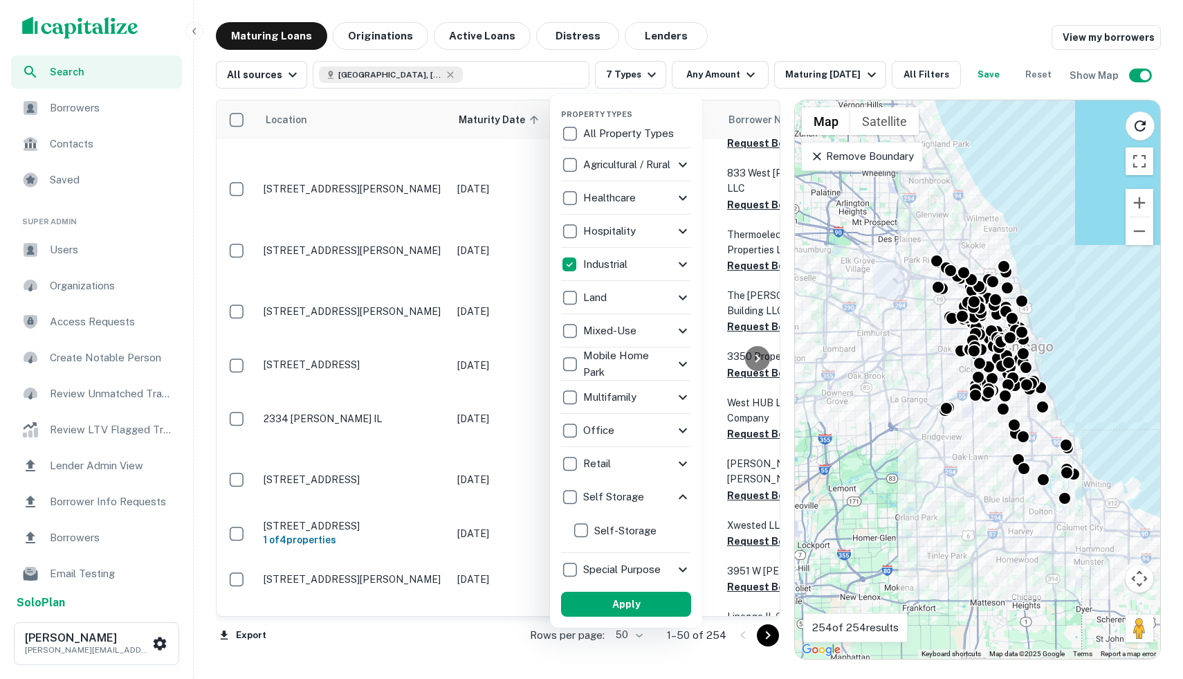
click at [681, 578] on div "Special Purpose" at bounding box center [626, 569] width 130 height 33
click at [686, 461] on icon at bounding box center [682, 463] width 17 height 17
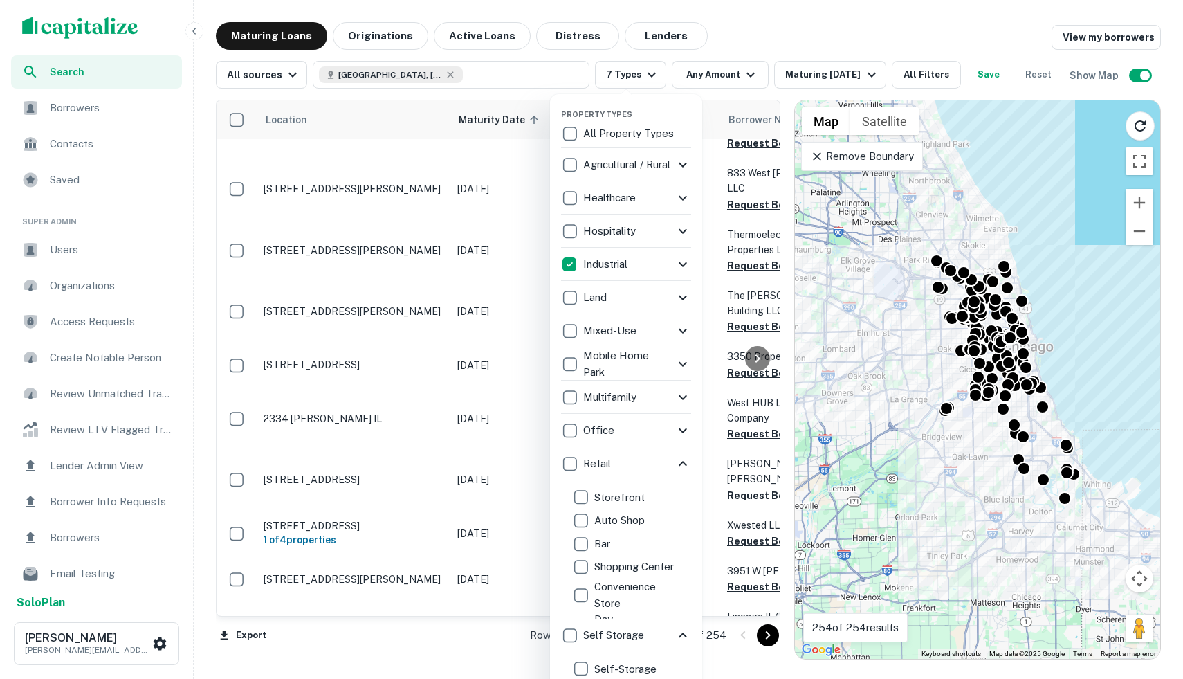
click at [681, 430] on icon at bounding box center [683, 430] width 8 height 5
click at [646, 75] on div at bounding box center [591, 339] width 1183 height 679
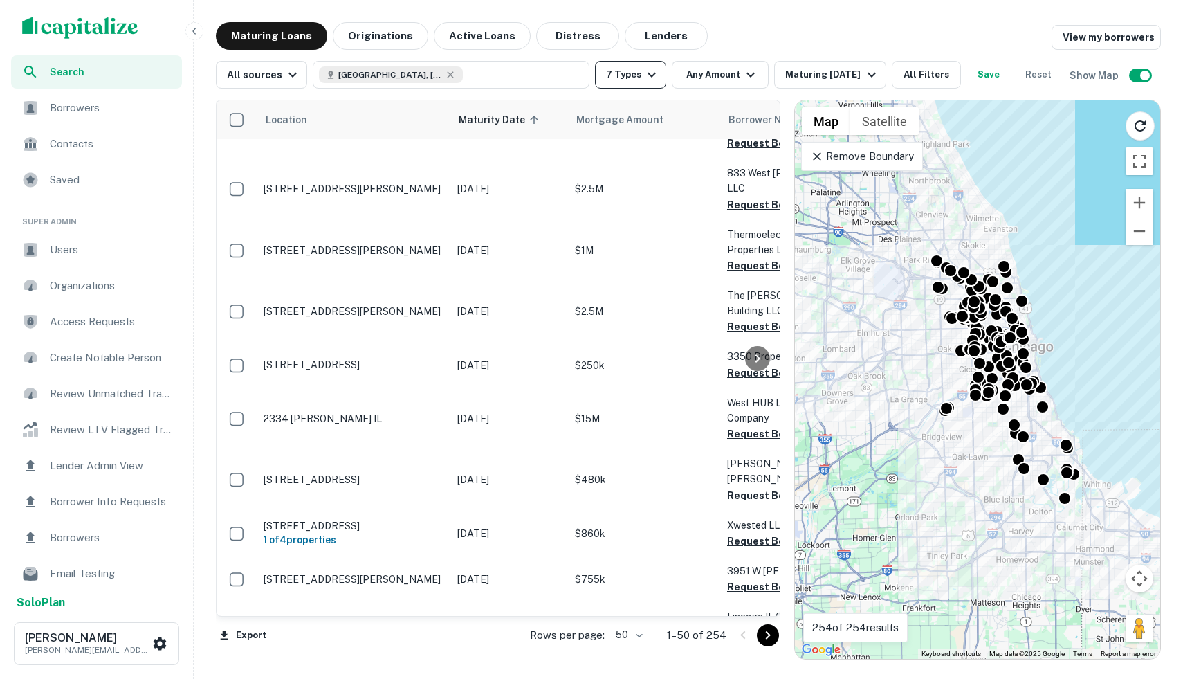
click at [654, 61] on button "7 Types" at bounding box center [630, 75] width 71 height 28
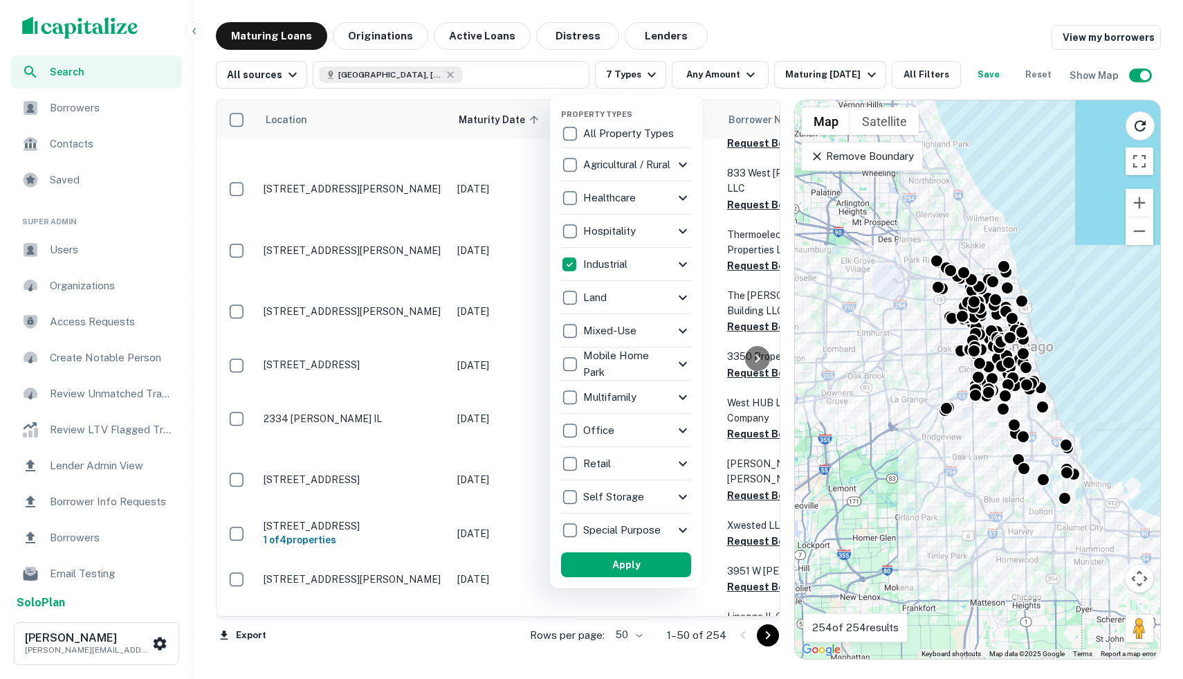
click at [681, 389] on icon at bounding box center [682, 397] width 17 height 17
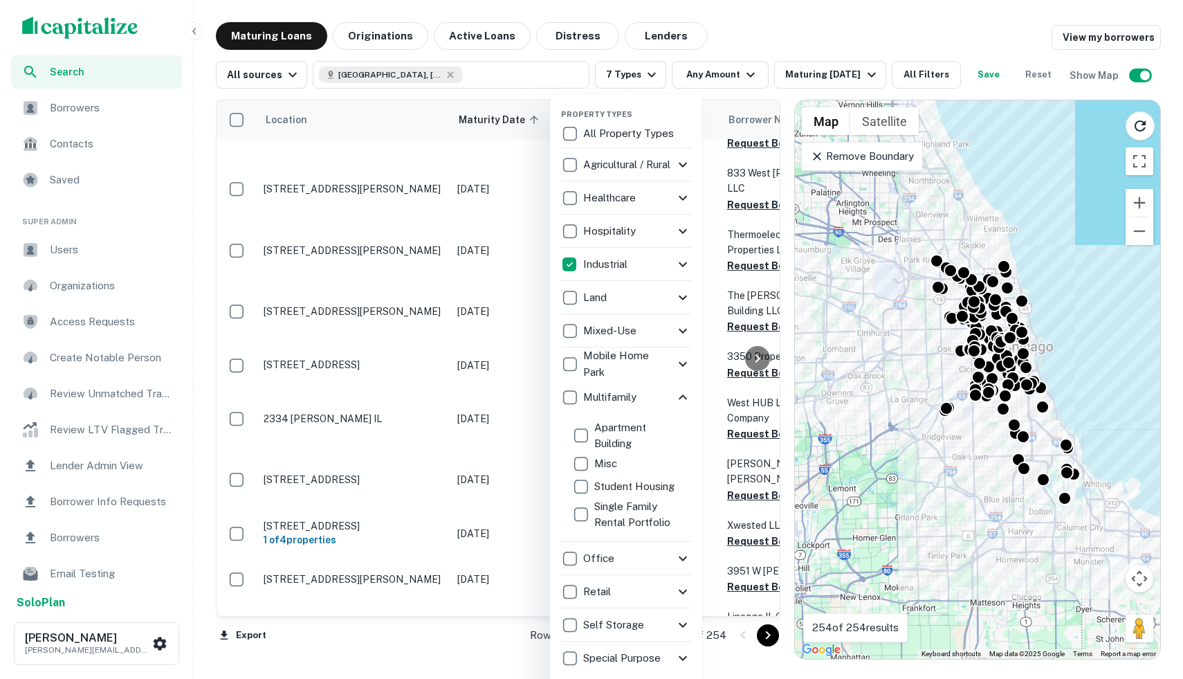
click at [686, 556] on icon at bounding box center [683, 558] width 8 height 5
click at [684, 231] on icon at bounding box center [683, 230] width 8 height 5
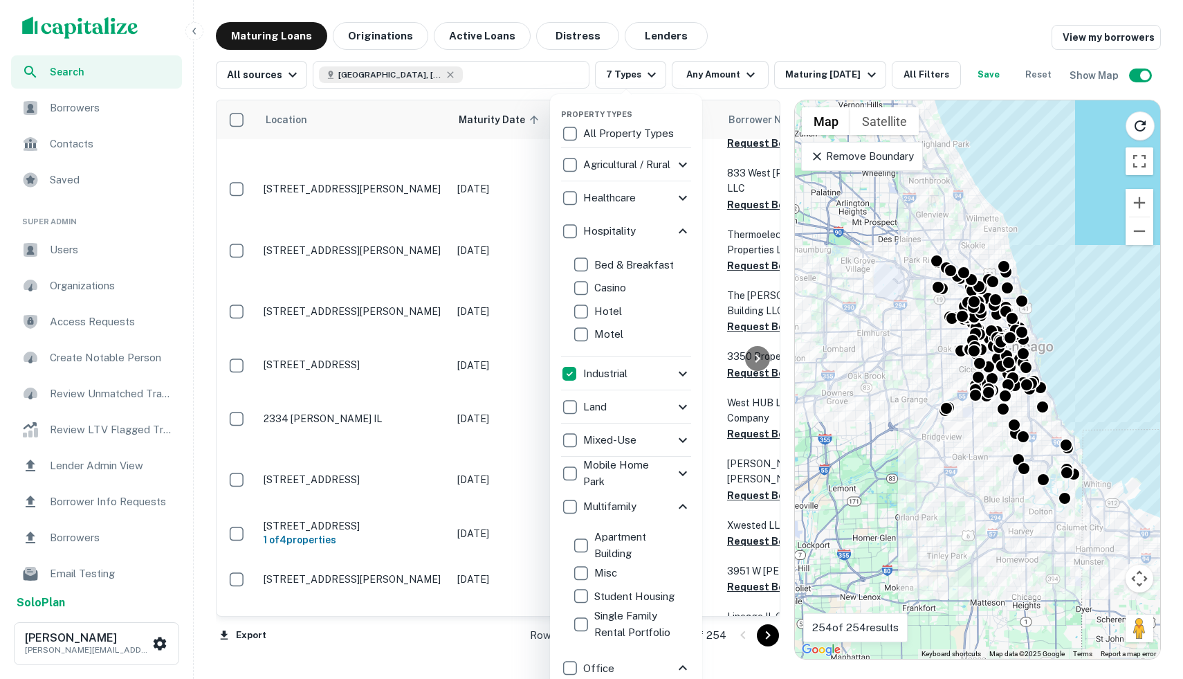
click at [661, 78] on div at bounding box center [591, 339] width 1183 height 679
click at [655, 74] on div at bounding box center [591, 339] width 1183 height 679
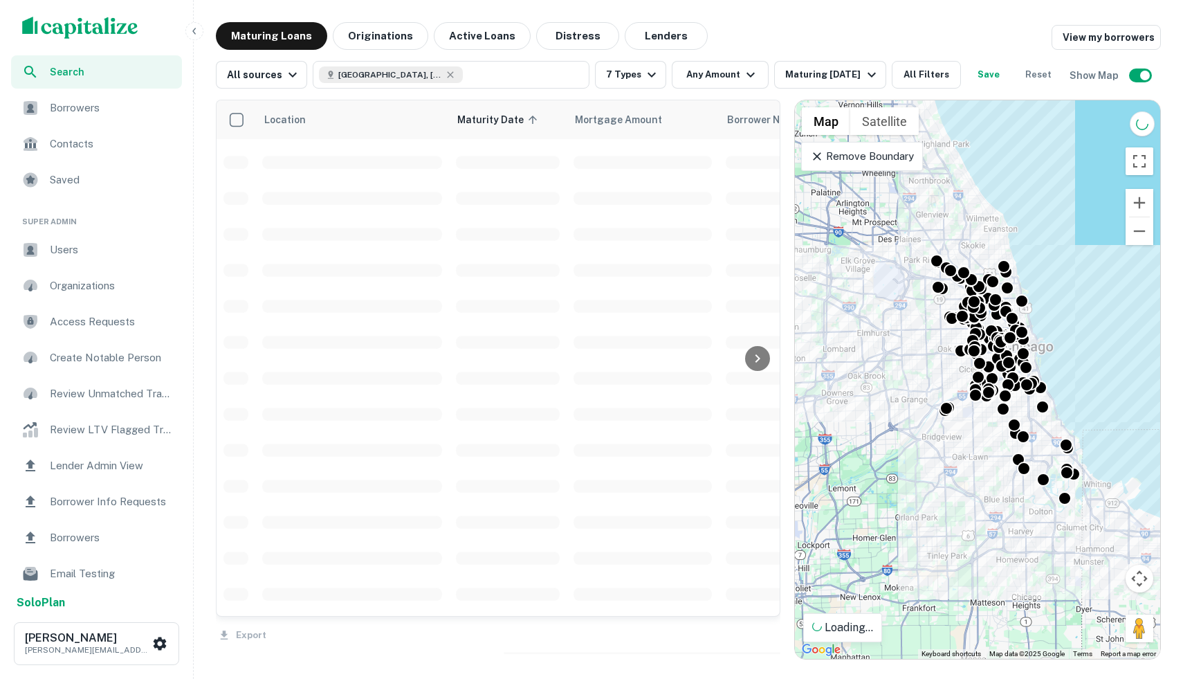
click at [640, 74] on div "Property Types All Property Types Agricultural / Rural Agricultural Farm Land R…" at bounding box center [591, 339] width 1183 height 679
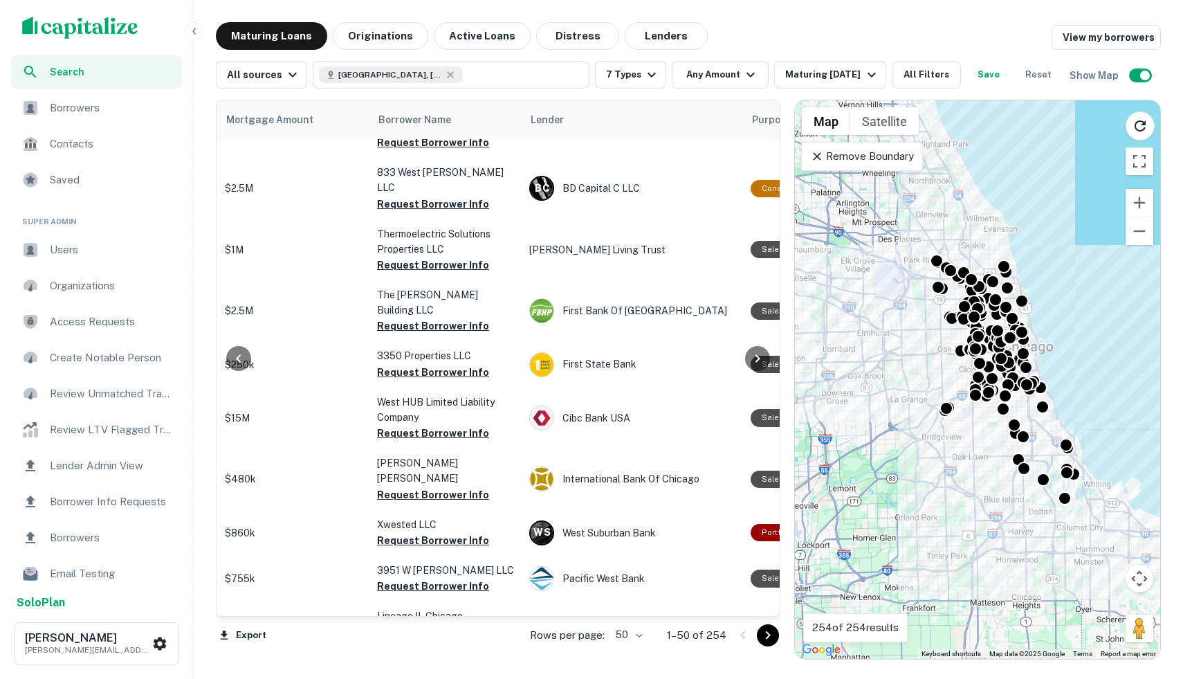
scroll to position [715, 672]
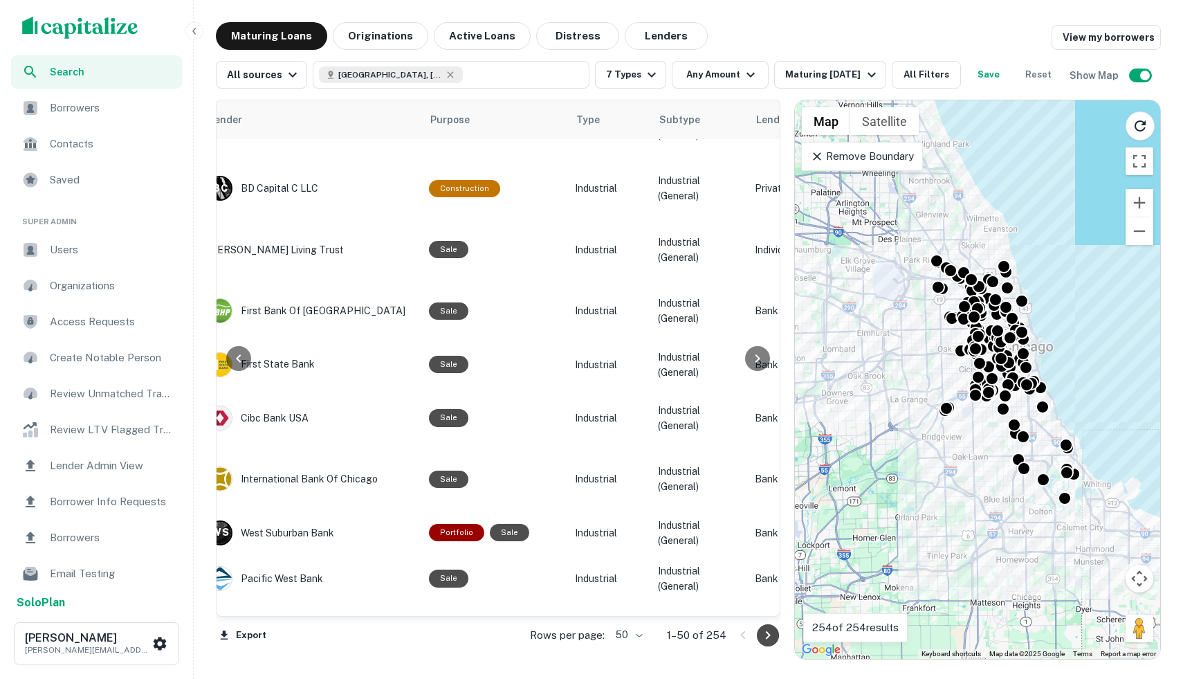
click at [766, 638] on icon "Go to next page" at bounding box center [768, 635] width 17 height 17
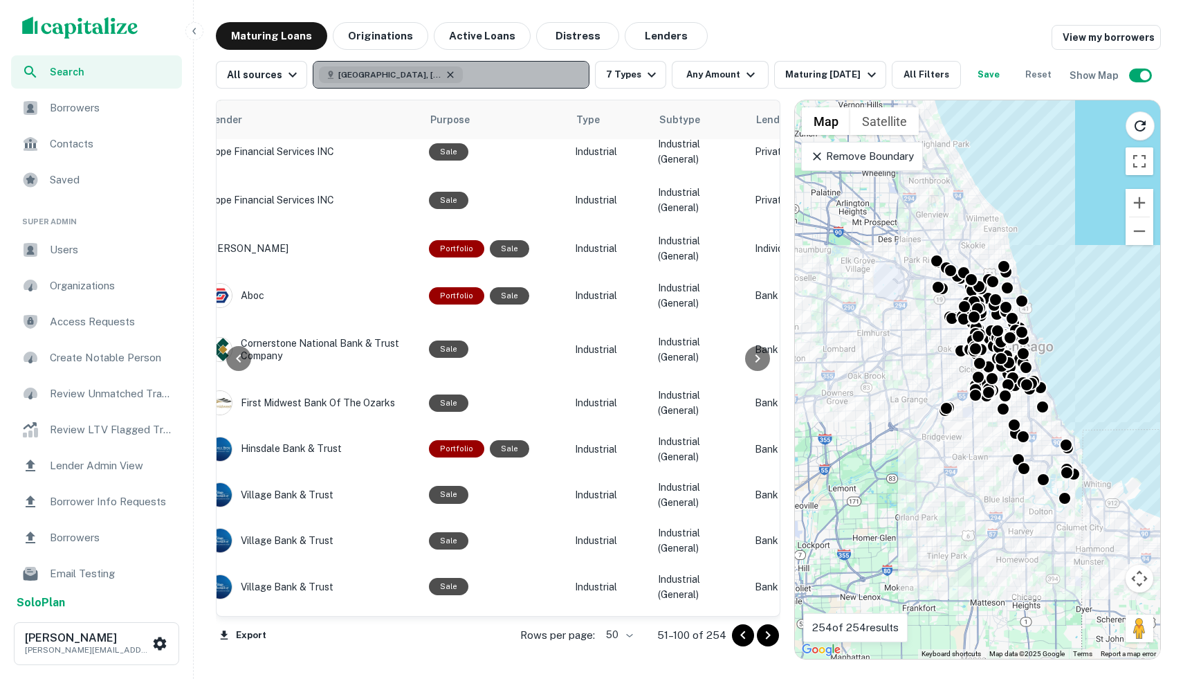
click at [445, 77] on icon "button" at bounding box center [450, 74] width 11 height 11
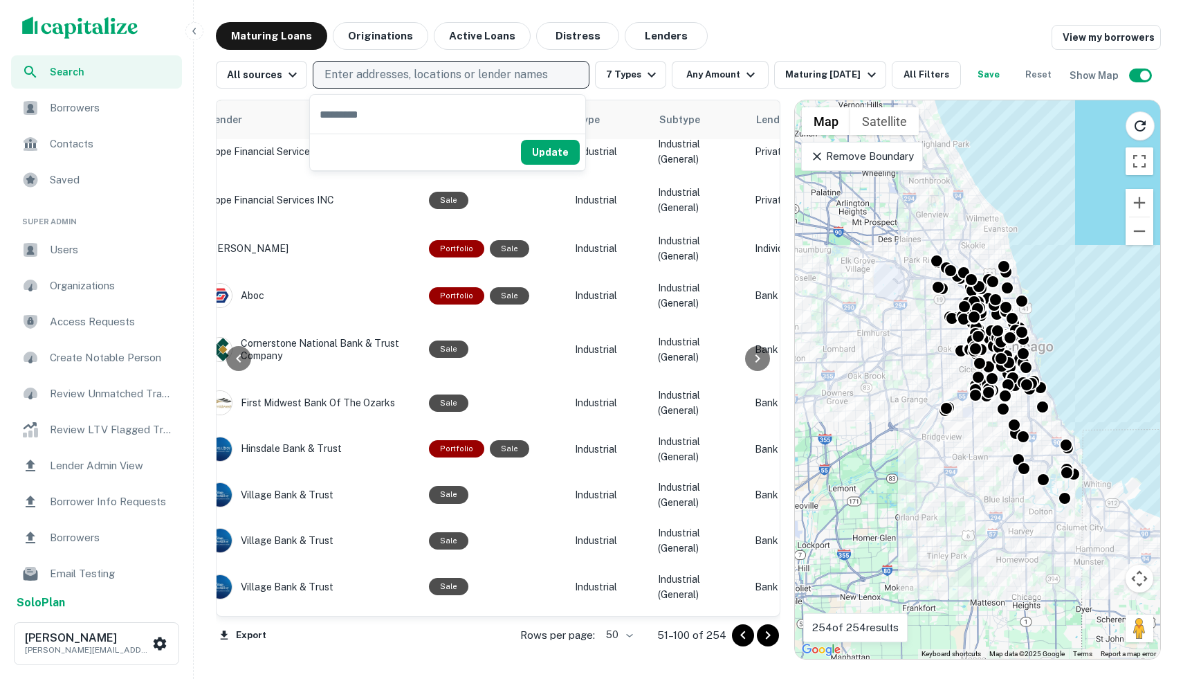
type input "*"
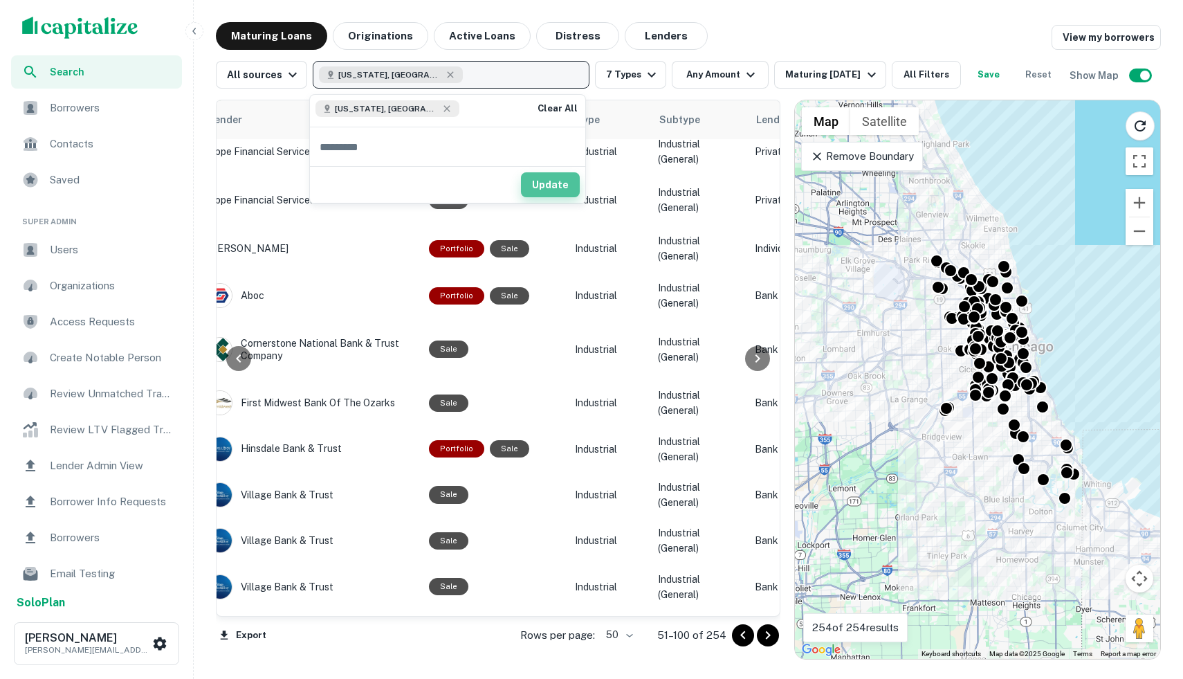
click at [553, 187] on button "Update" at bounding box center [550, 184] width 59 height 25
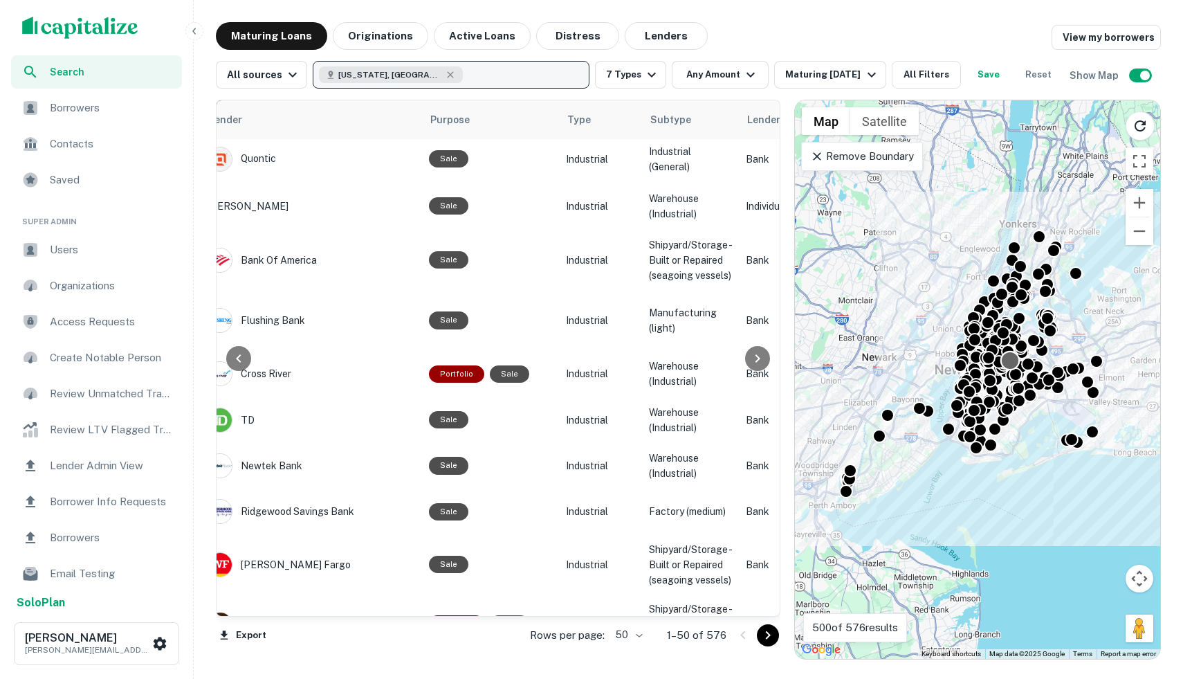
click at [1011, 368] on div at bounding box center [1010, 360] width 20 height 20
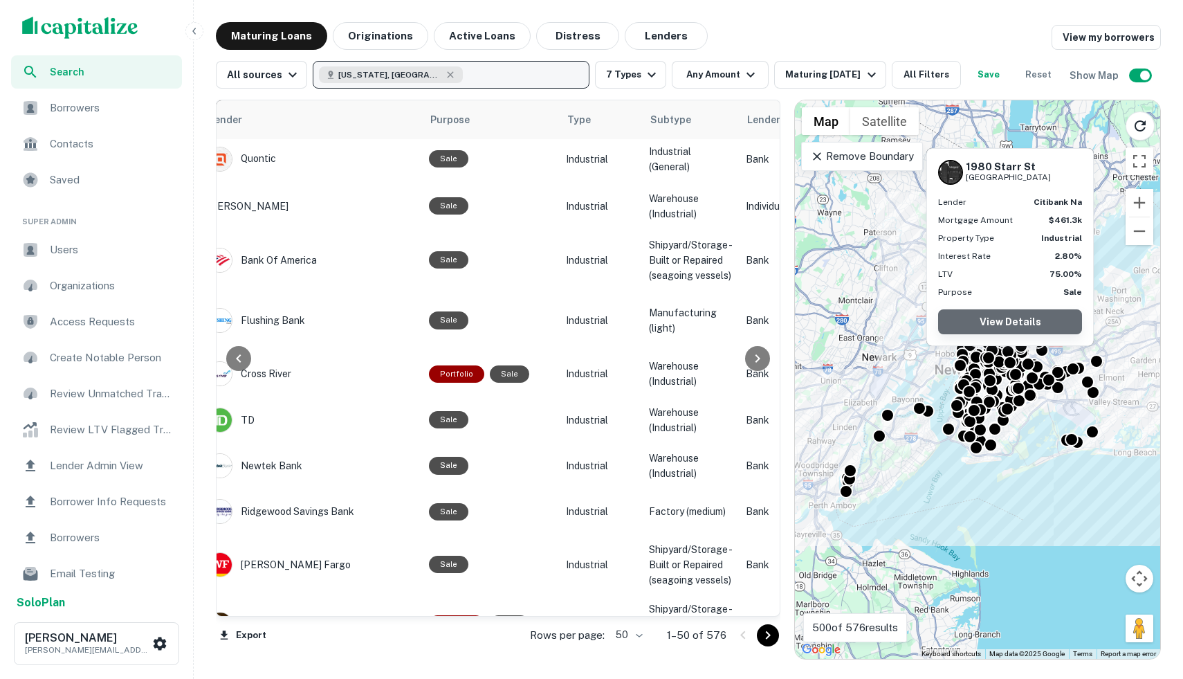
click at [1007, 324] on link "View Details" at bounding box center [1010, 321] width 144 height 25
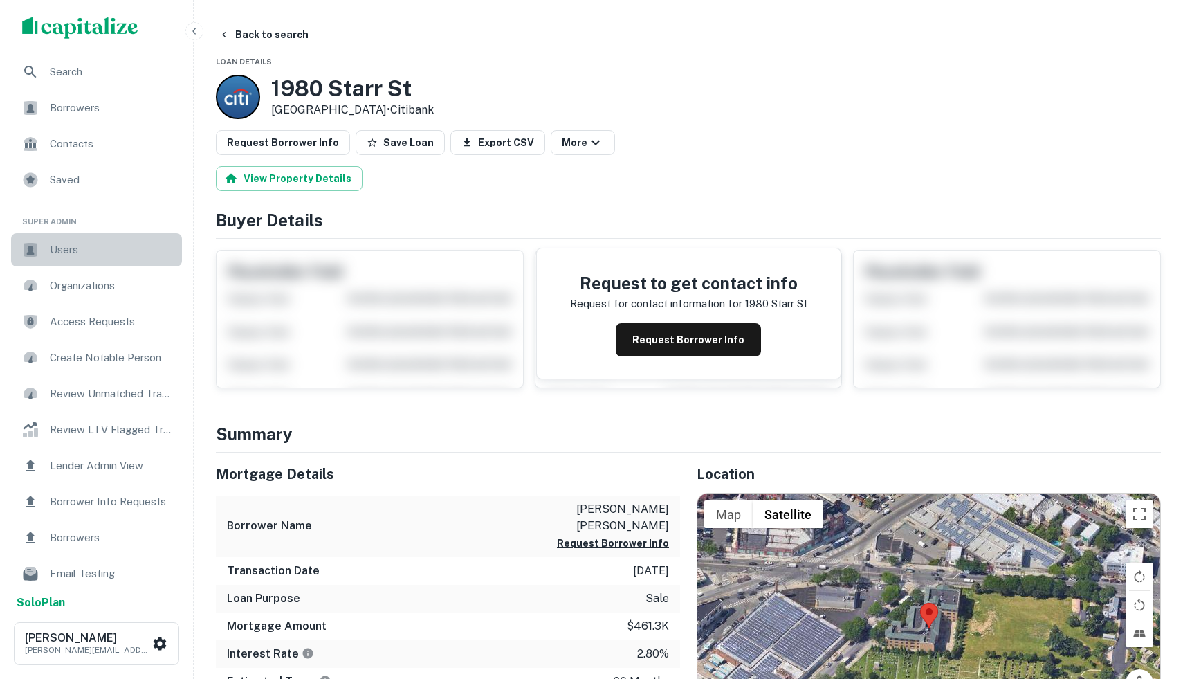
click at [93, 251] on span "Users" at bounding box center [112, 249] width 124 height 17
